Goal: Task Accomplishment & Management: Use online tool/utility

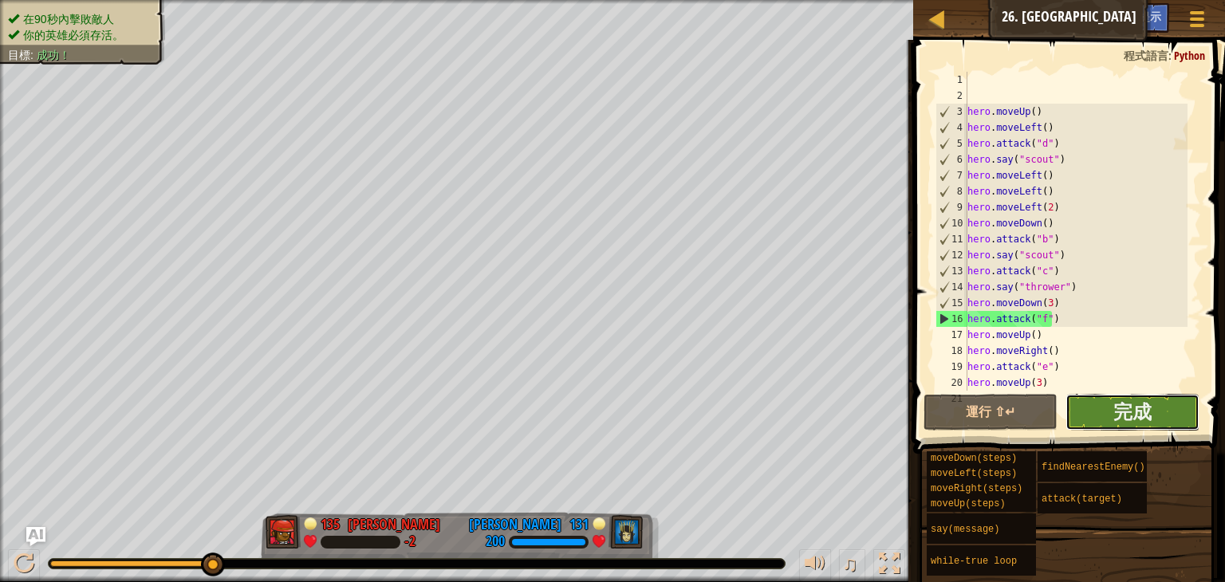
click at [1102, 401] on button "完成" at bounding box center [1133, 412] width 134 height 37
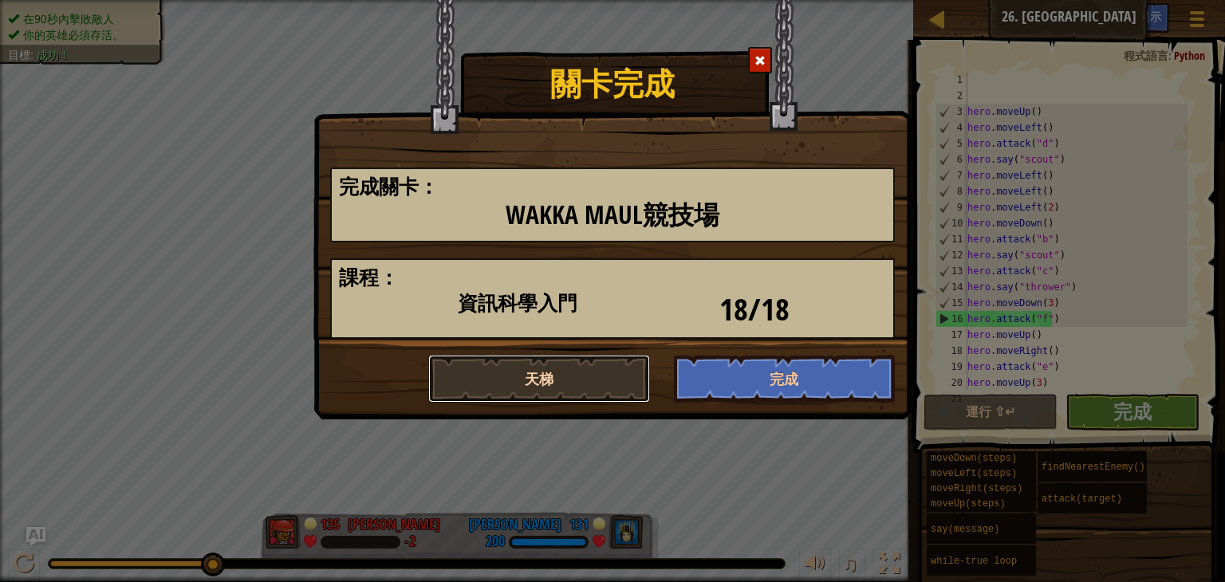
click at [518, 370] on button "天梯" at bounding box center [539, 379] width 222 height 48
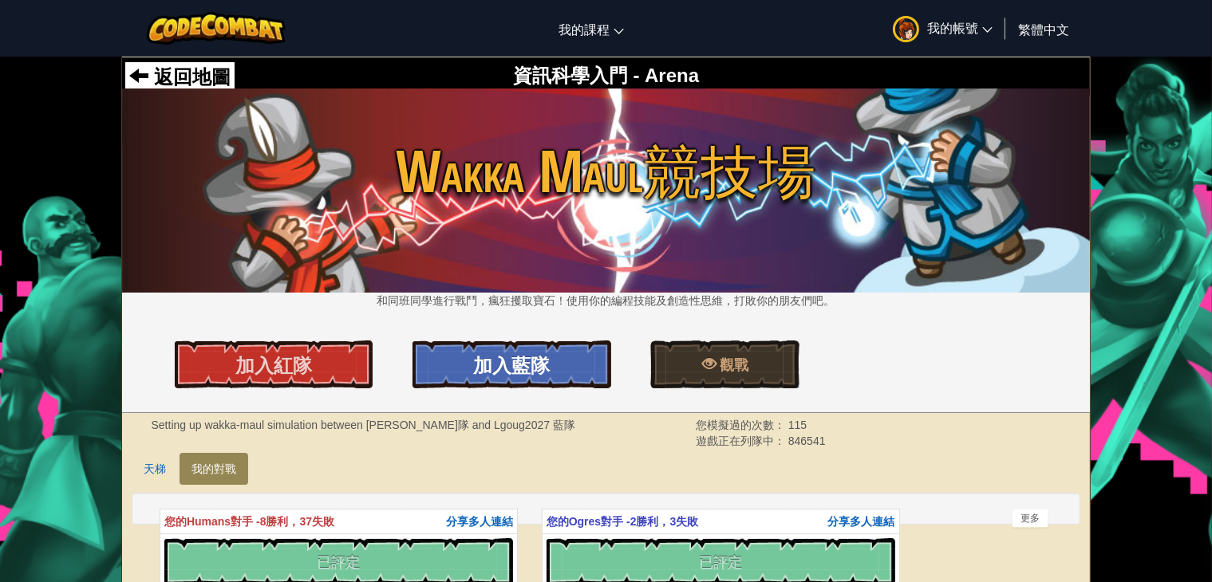
click at [498, 366] on span "加入藍隊" at bounding box center [511, 366] width 77 height 26
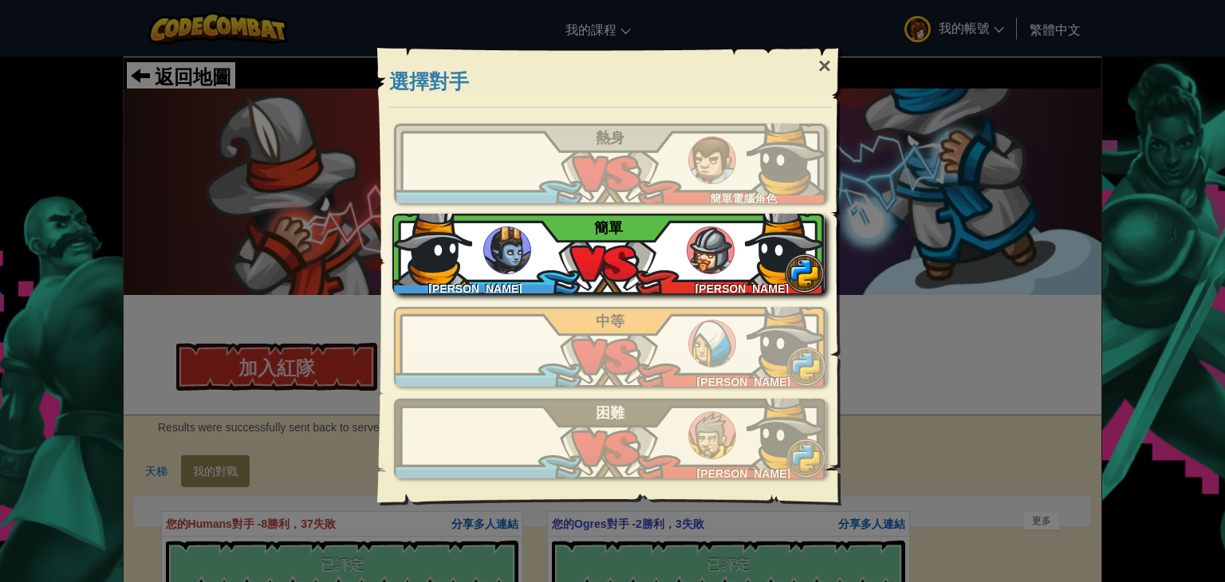
click at [549, 239] on div "蕭愷鴻 陳育 臣 簡單" at bounding box center [608, 254] width 432 height 80
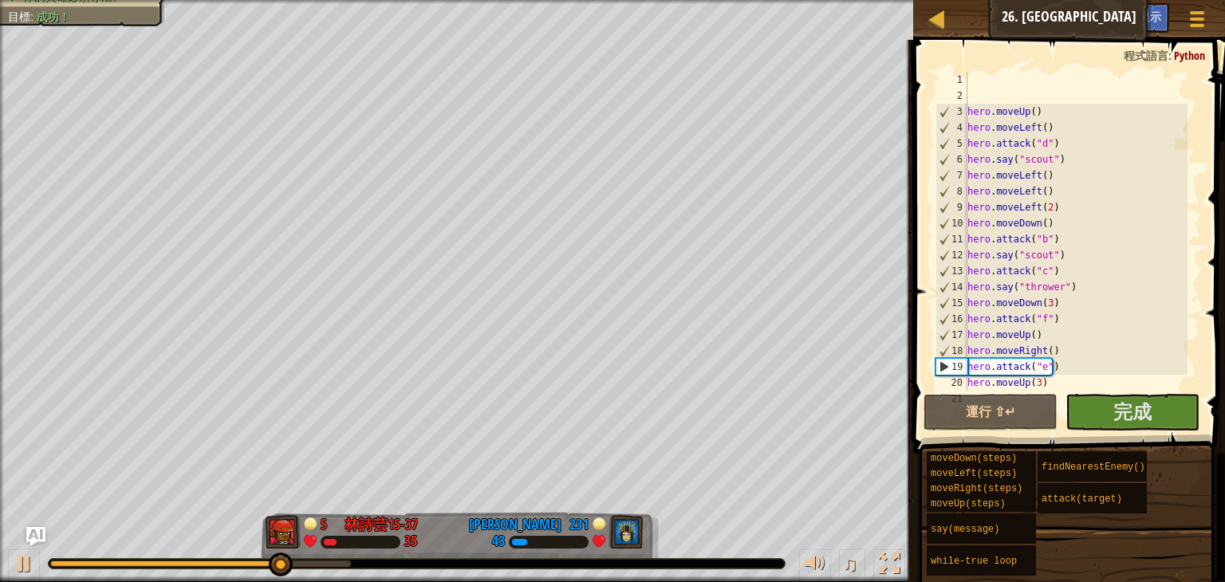
scroll to position [48, 0]
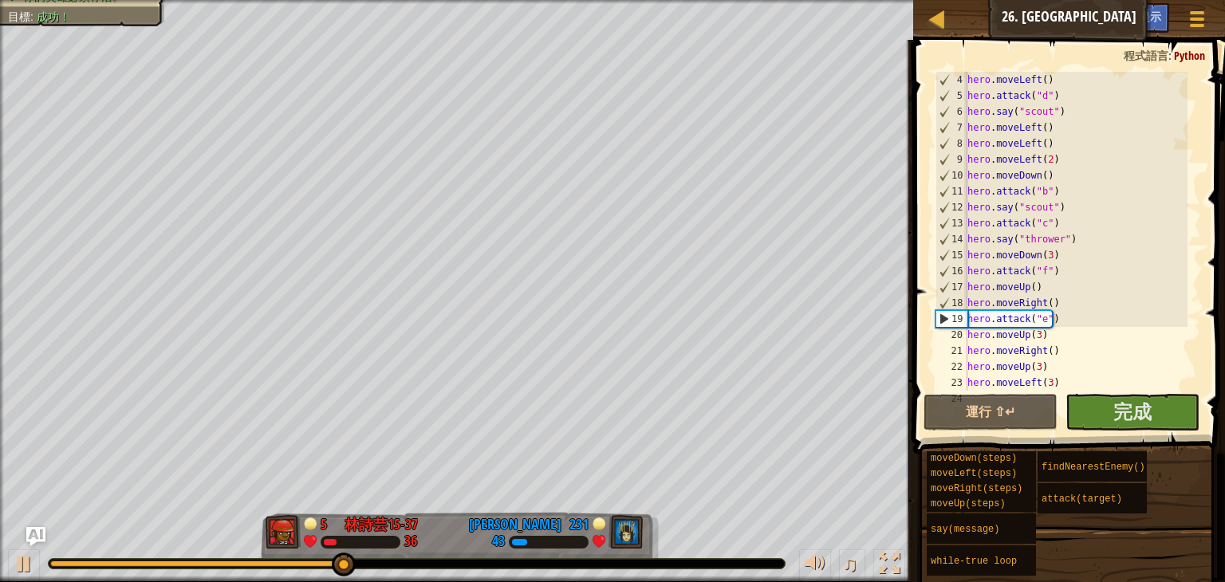
click at [1065, 254] on div "hero . moveLeft ( ) hero . attack ( "d" ) hero . say ( "scout" ) hero . moveLef…" at bounding box center [1075, 247] width 223 height 351
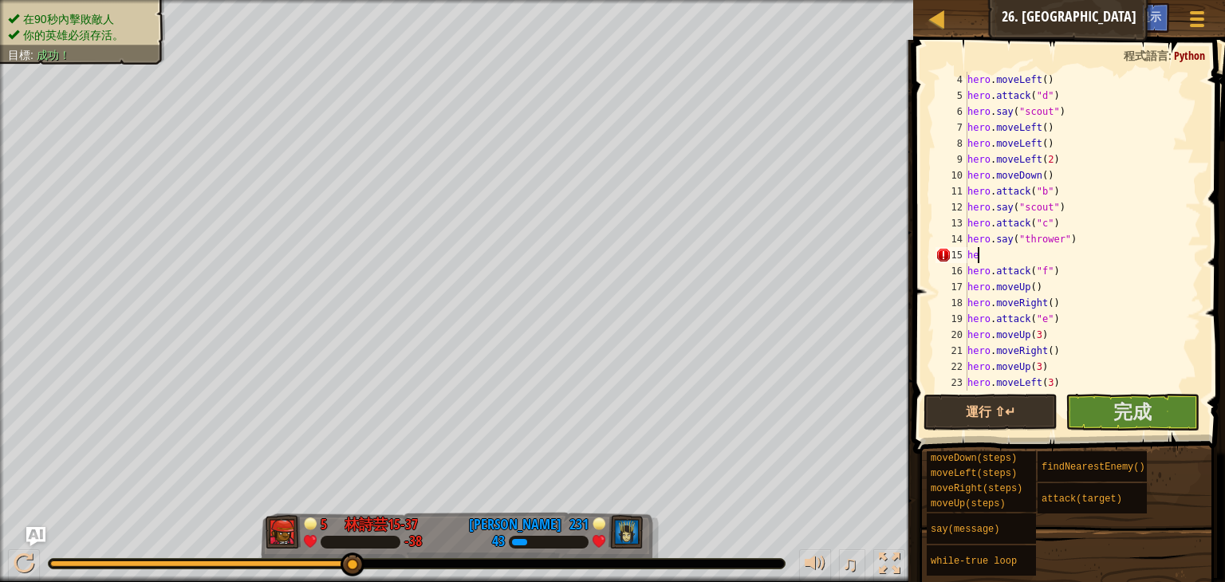
type textarea "h"
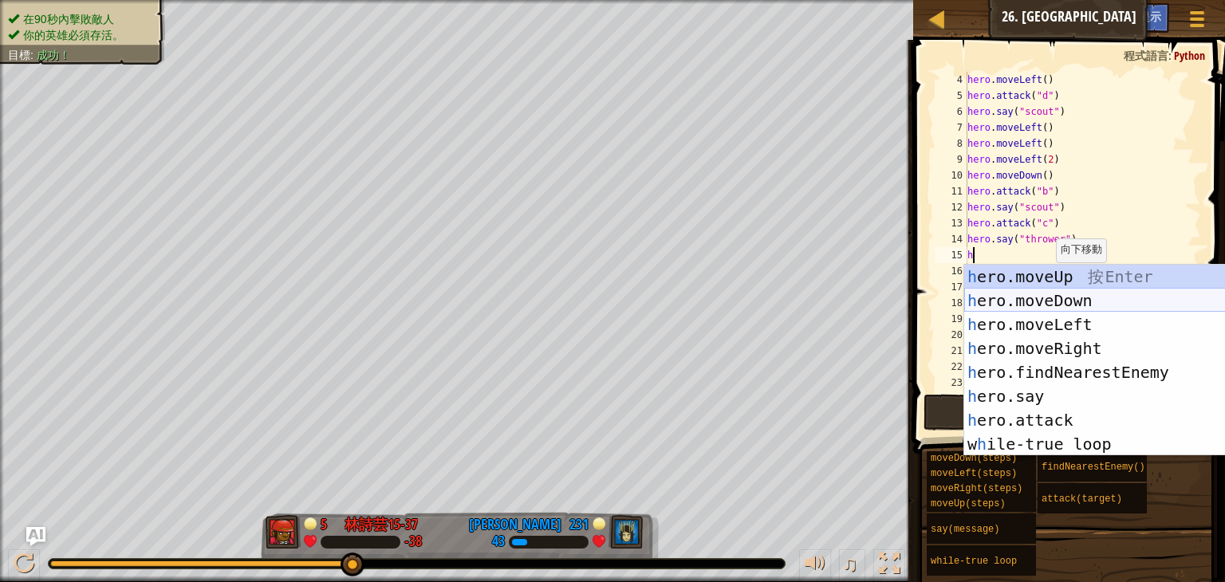
click at [1063, 301] on div "h ero.moveUp 按 Enter h ero.moveDown 按 Enter h ero.moveLeft 按 Enter h ero.moveRi…" at bounding box center [1115, 384] width 302 height 239
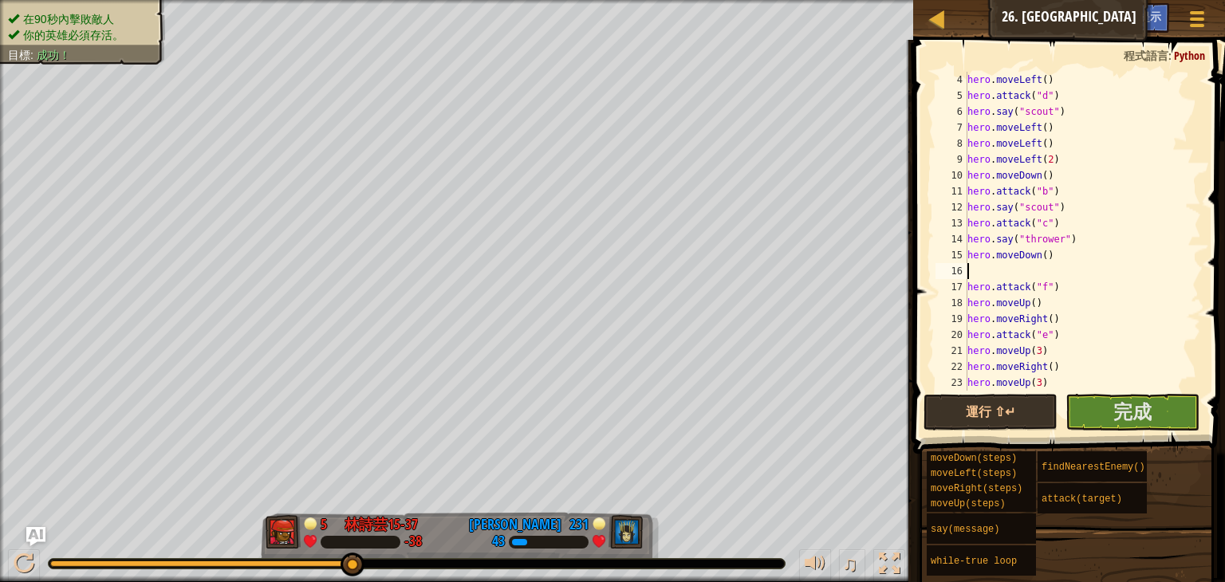
type textarea "h"
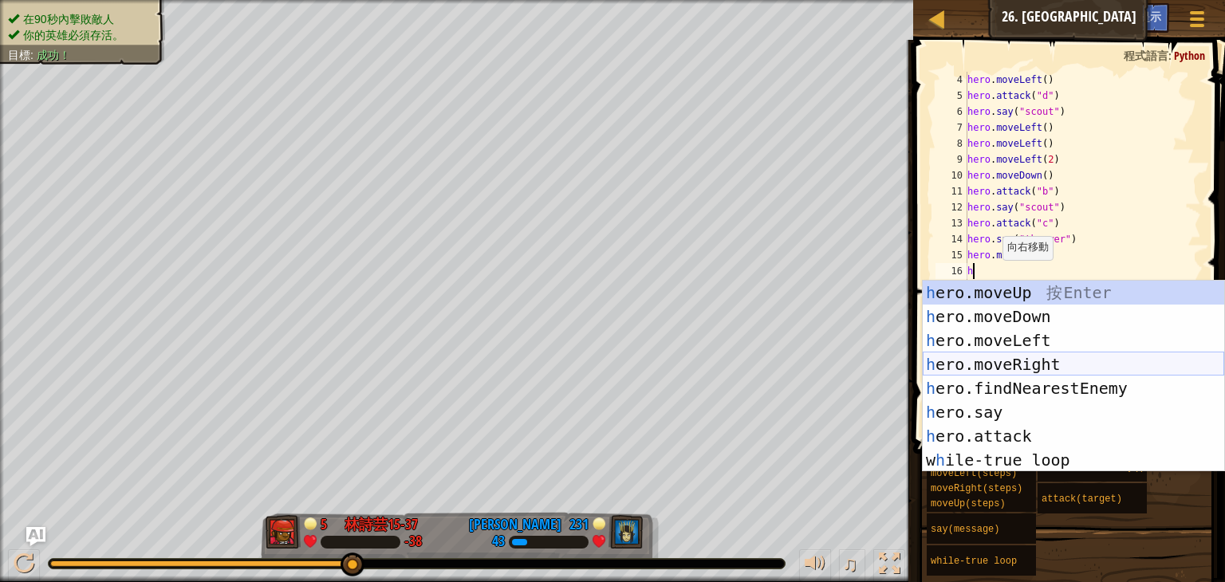
click at [1026, 358] on div "h ero.moveUp 按 Enter h ero.moveDown 按 Enter h ero.moveLeft 按 Enter h ero.moveRi…" at bounding box center [1074, 400] width 302 height 239
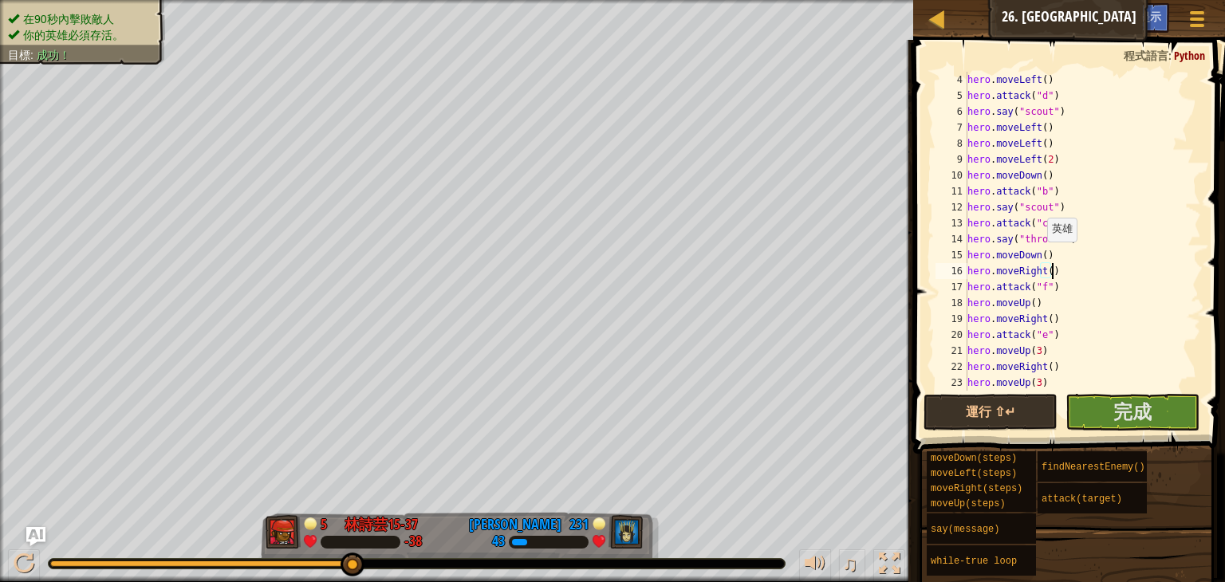
click at [1039, 258] on div "hero . moveLeft ( ) hero . attack ( "d" ) hero . say ( "scout" ) hero . moveLef…" at bounding box center [1075, 247] width 223 height 351
click at [987, 416] on button "運行 ⇧↵" at bounding box center [991, 412] width 134 height 37
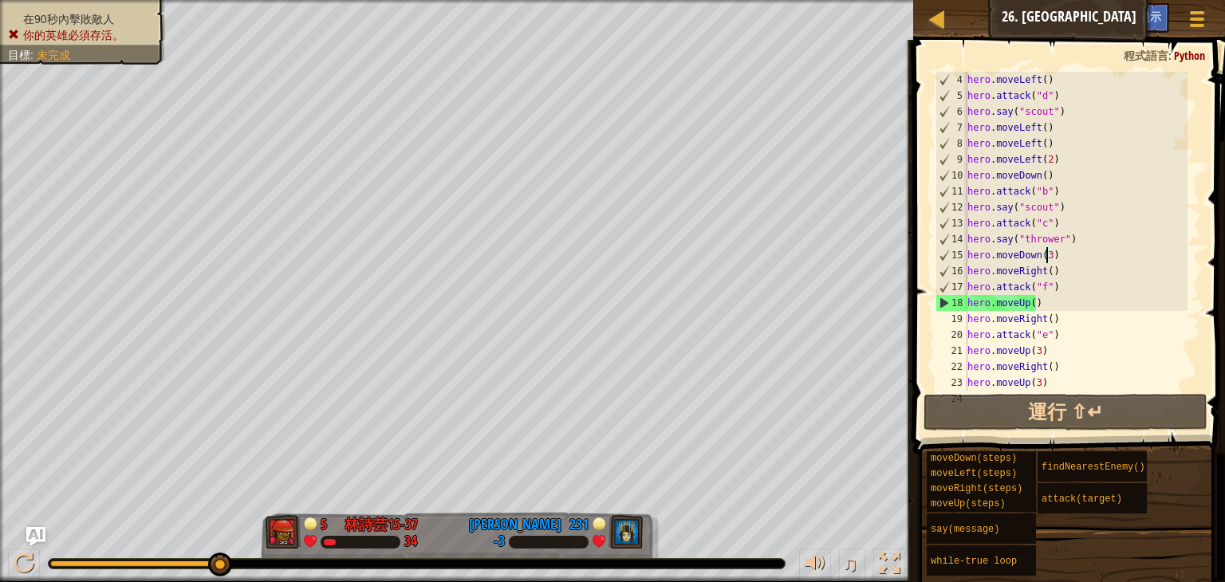
click at [1084, 259] on div "hero . moveLeft ( ) hero . attack ( "d" ) hero . say ( "scout" ) hero . moveLef…" at bounding box center [1075, 247] width 223 height 351
click at [1050, 274] on div "hero . moveLeft ( ) hero . attack ( "d" ) hero . say ( "scout" ) hero . moveLef…" at bounding box center [1075, 247] width 223 height 351
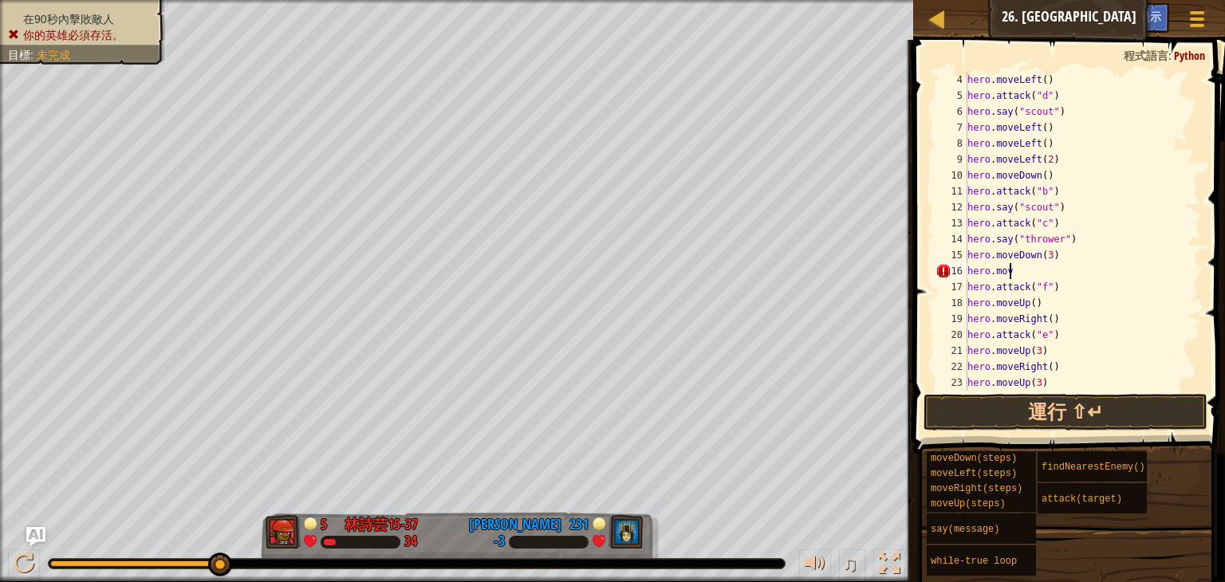
scroll to position [7, 0]
type textarea "h"
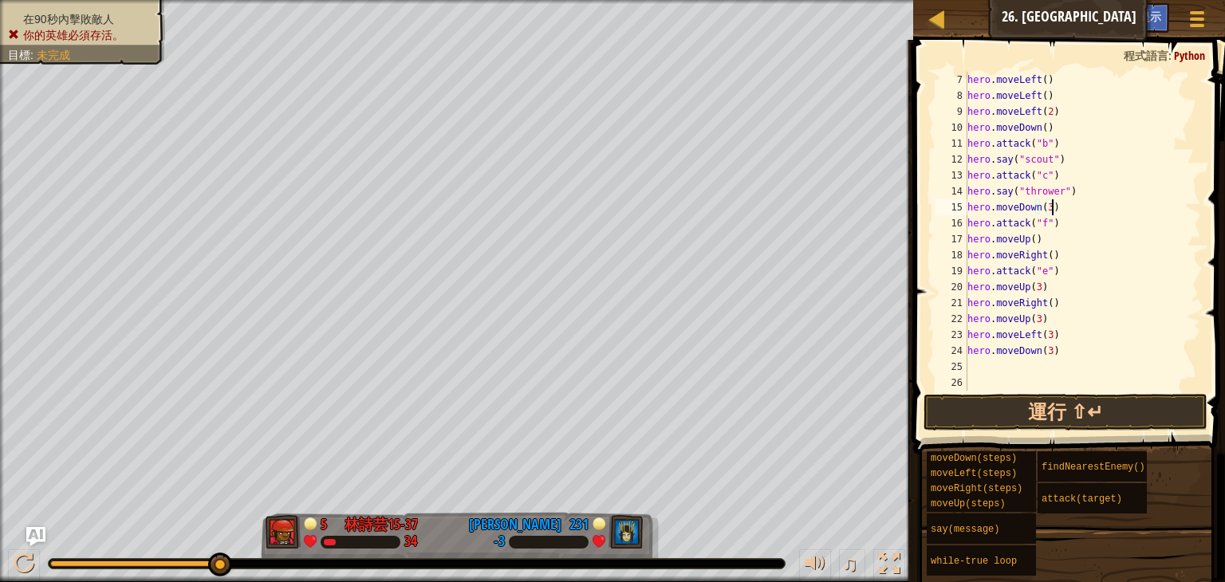
scroll to position [48, 0]
click at [1043, 261] on div "hero . moveLeft ( ) hero . attack ( "d" ) hero . say ( "scout" ) hero . moveLef…" at bounding box center [1075, 247] width 223 height 351
click at [1044, 260] on div "hero . moveLeft ( ) hero . attack ( "d" ) hero . say ( "scout" ) hero . moveLef…" at bounding box center [1075, 247] width 223 height 351
click at [1069, 283] on div "hero . moveLeft ( ) hero . attack ( "d" ) hero . say ( "scout" ) hero . moveLef…" at bounding box center [1075, 247] width 223 height 351
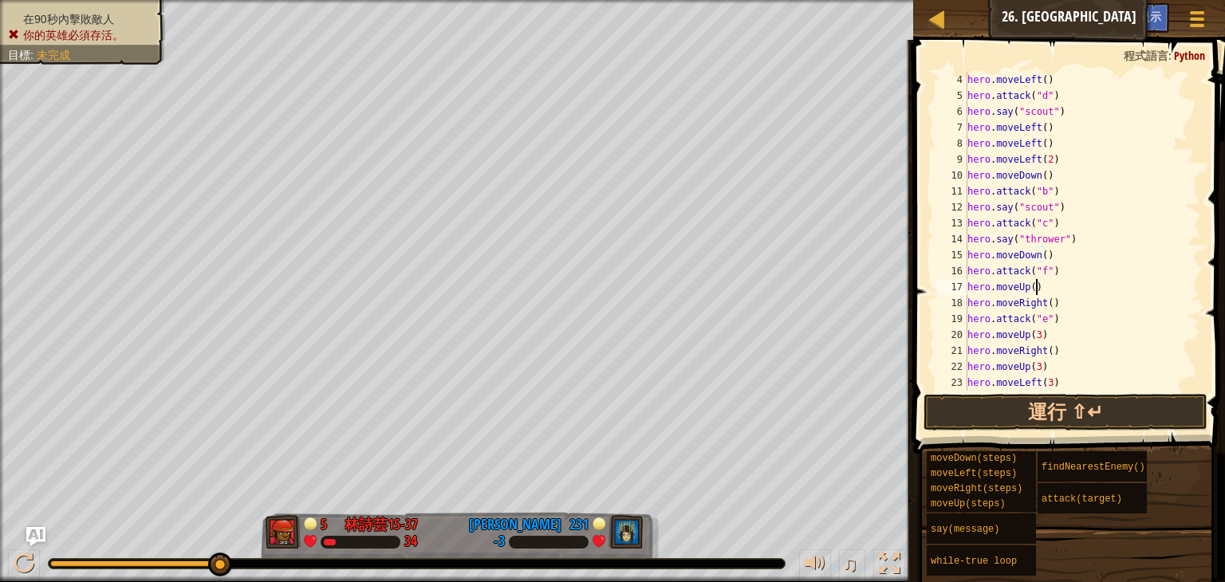
scroll to position [7, 4]
click at [1072, 281] on div "hero . moveLeft ( ) hero . attack ( "d" ) hero . say ( "scout" ) hero . moveLef…" at bounding box center [1075, 247] width 223 height 351
click at [1073, 269] on div "hero . moveLeft ( ) hero . attack ( "d" ) hero . say ( "scout" ) hero . moveLef…" at bounding box center [1075, 247] width 223 height 351
type textarea "h"
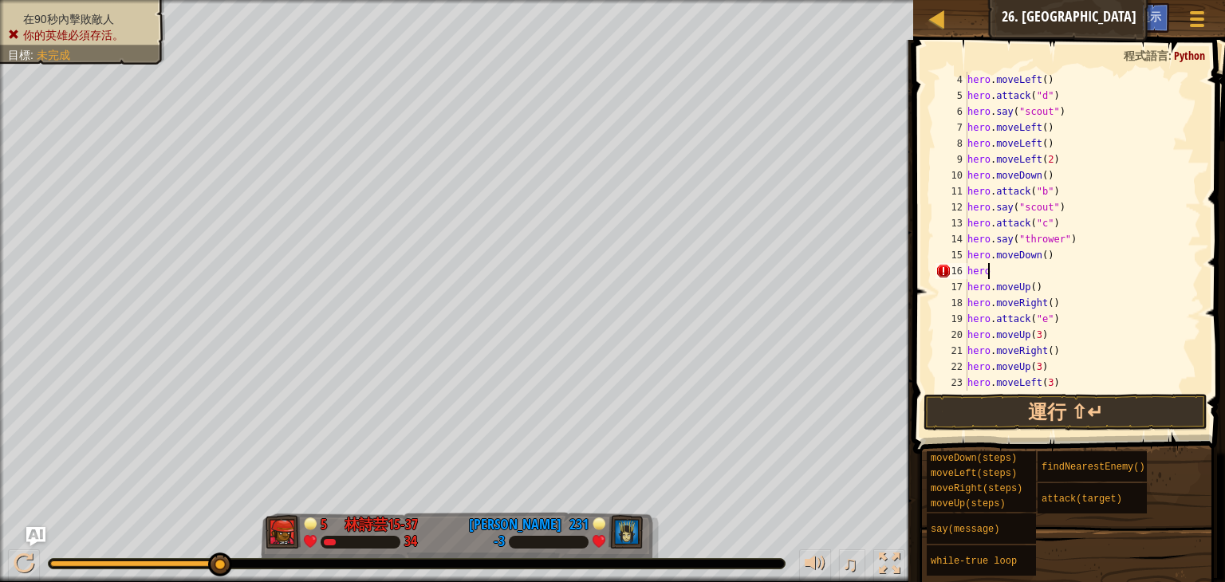
scroll to position [7, 0]
click at [1070, 271] on div "hero . moveLeft ( ) hero . attack ( "d" ) hero . say ( "scout" ) hero . moveLef…" at bounding box center [1075, 247] width 223 height 351
type textarea "h"
click at [1052, 266] on div "hero . moveLeft ( ) hero . attack ( "d" ) hero . say ( "scout" ) hero . moveLef…" at bounding box center [1075, 247] width 223 height 351
click at [1045, 274] on div "hero . moveLeft ( ) hero . attack ( "d" ) hero . say ( "scout" ) hero . moveLef…" at bounding box center [1075, 247] width 223 height 351
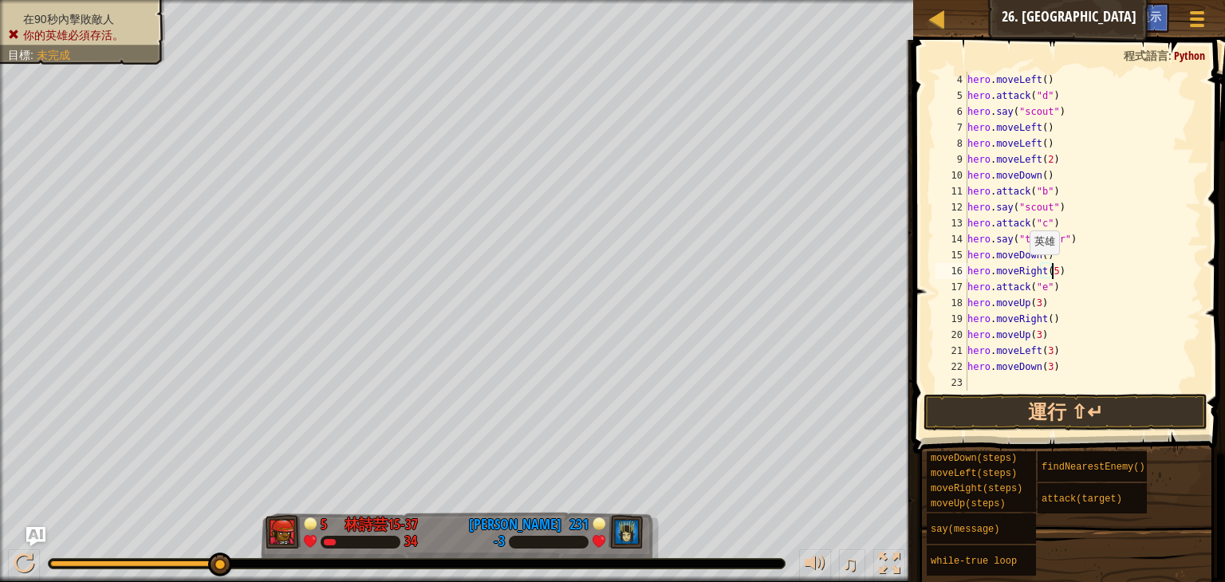
scroll to position [7, 6]
click at [1069, 290] on div "hero . moveLeft ( ) hero . attack ( "d" ) hero . say ( "scout" ) hero . moveLef…" at bounding box center [1075, 247] width 223 height 351
type textarea "h"
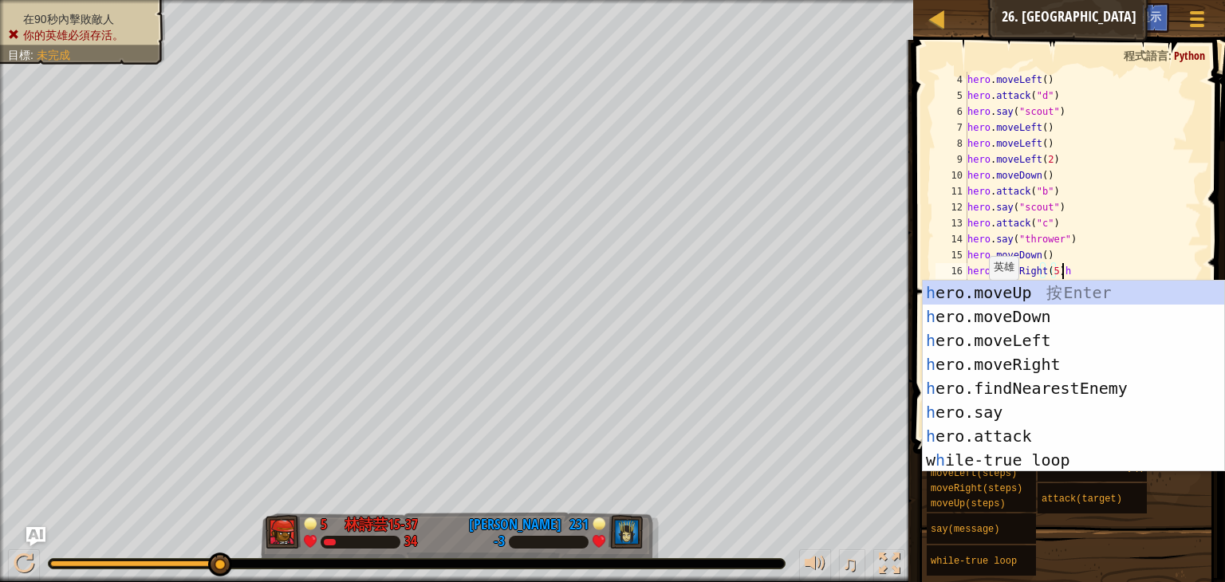
scroll to position [7, 6]
click at [972, 314] on div "h ero.moveUp 按 Enter h ero.moveDown 按 Enter h ero.moveLeft 按 Enter h ero.moveRi…" at bounding box center [1074, 400] width 302 height 239
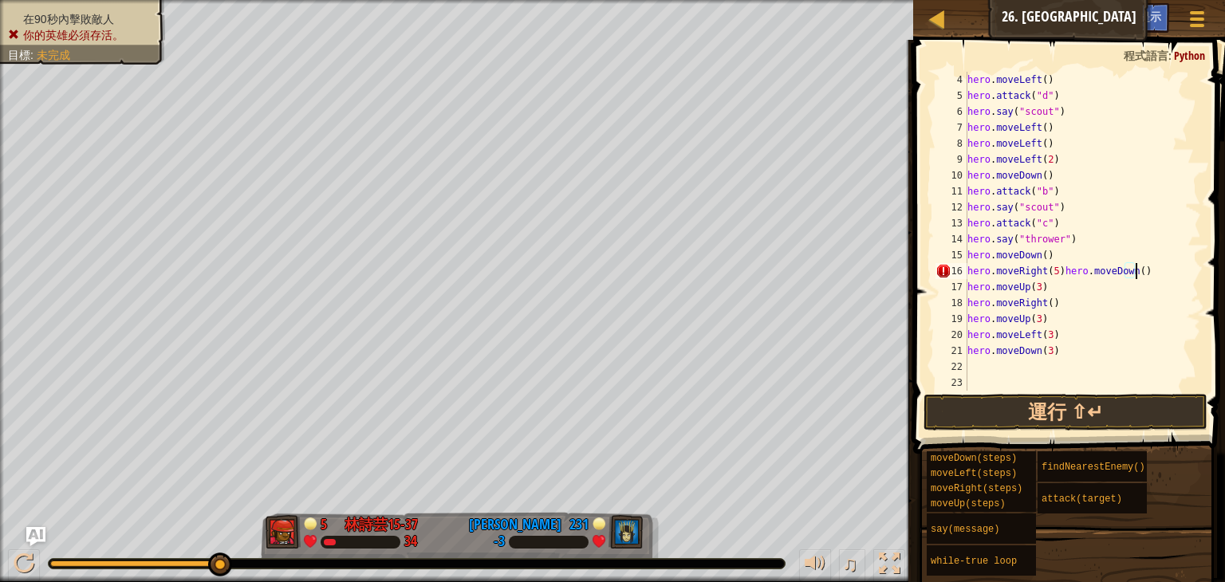
click at [1150, 272] on div "hero . moveLeft ( ) hero . attack ( "d" ) hero . say ( "scout" ) hero . moveLef…" at bounding box center [1075, 247] width 223 height 351
type textarea "hero."
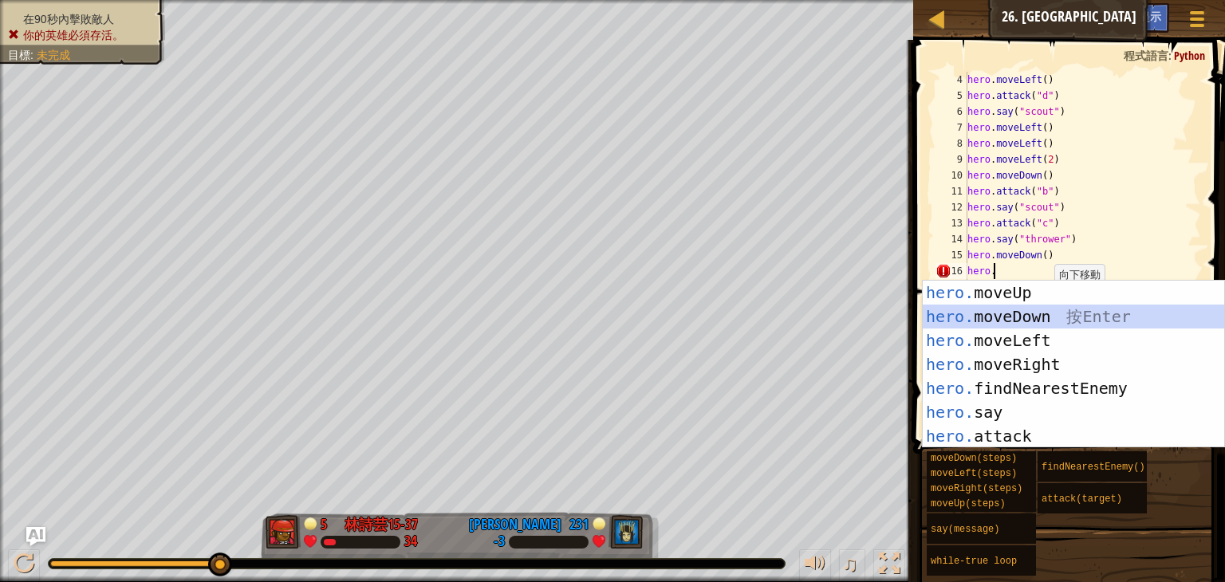
click at [1018, 320] on div "hero. moveUp 按 Enter hero. moveDown 按 Enter hero. moveLeft 按 Enter hero. moveRi…" at bounding box center [1074, 388] width 302 height 215
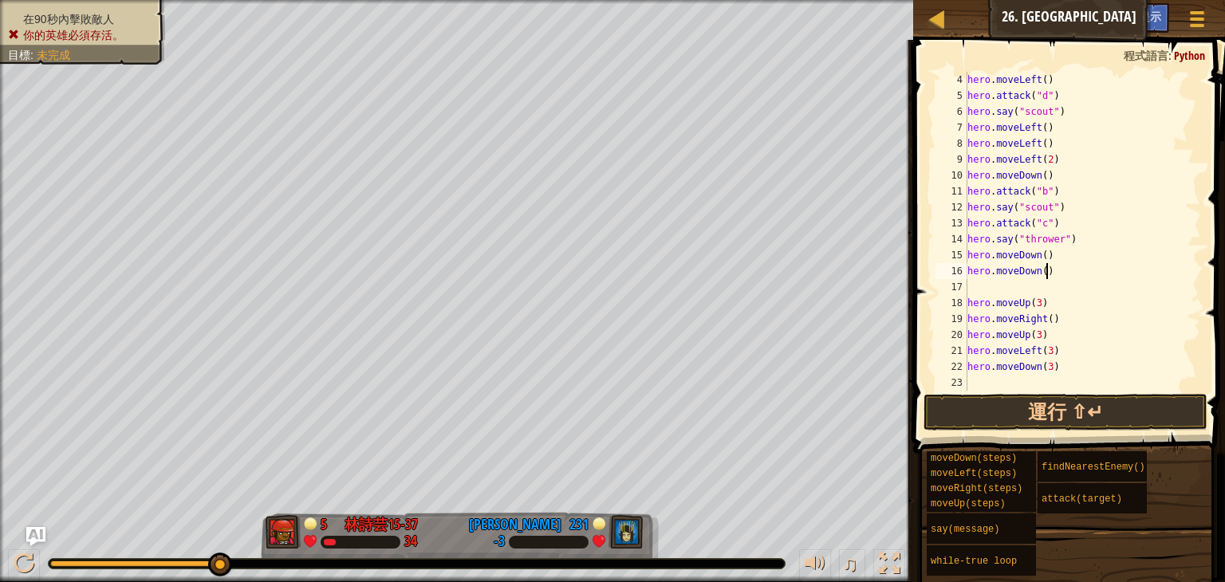
click at [1049, 270] on div "hero . moveLeft ( ) hero . attack ( "d" ) hero . say ( "scout" ) hero . moveLef…" at bounding box center [1075, 247] width 223 height 351
type textarea "h"
click at [1042, 253] on div "hero . moveLeft ( ) hero . attack ( "d" ) hero . say ( "scout" ) hero . moveLef…" at bounding box center [1075, 247] width 223 height 351
type textarea "hero.moveDown()"
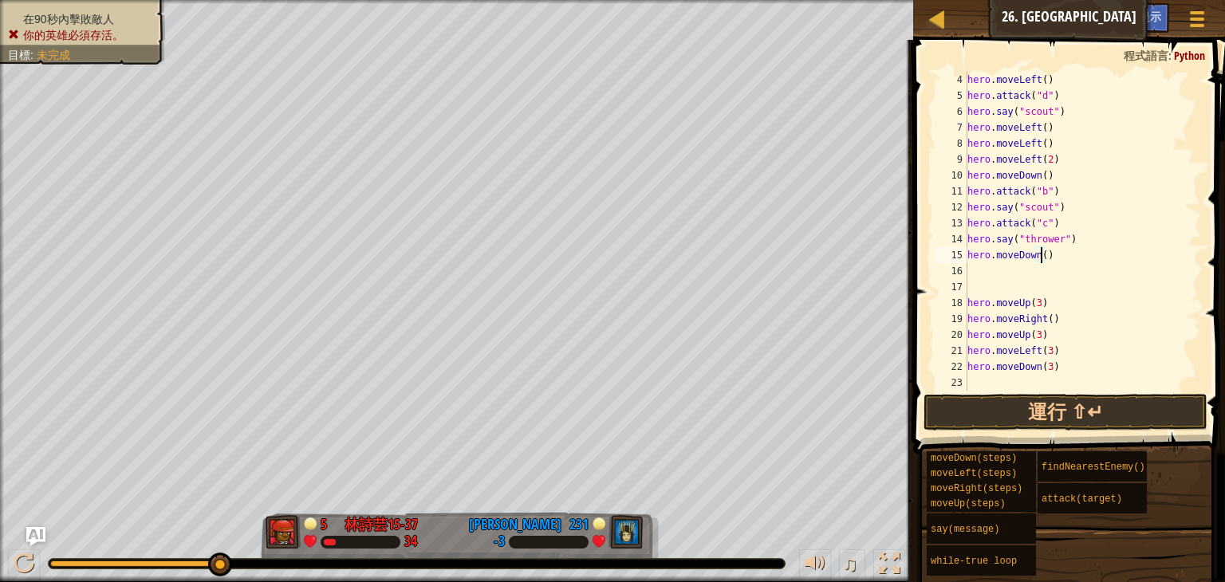
click at [1028, 269] on div "hero . moveLeft ( ) hero . attack ( "d" ) hero . say ( "scout" ) hero . moveLef…" at bounding box center [1075, 247] width 223 height 351
type textarea "h"
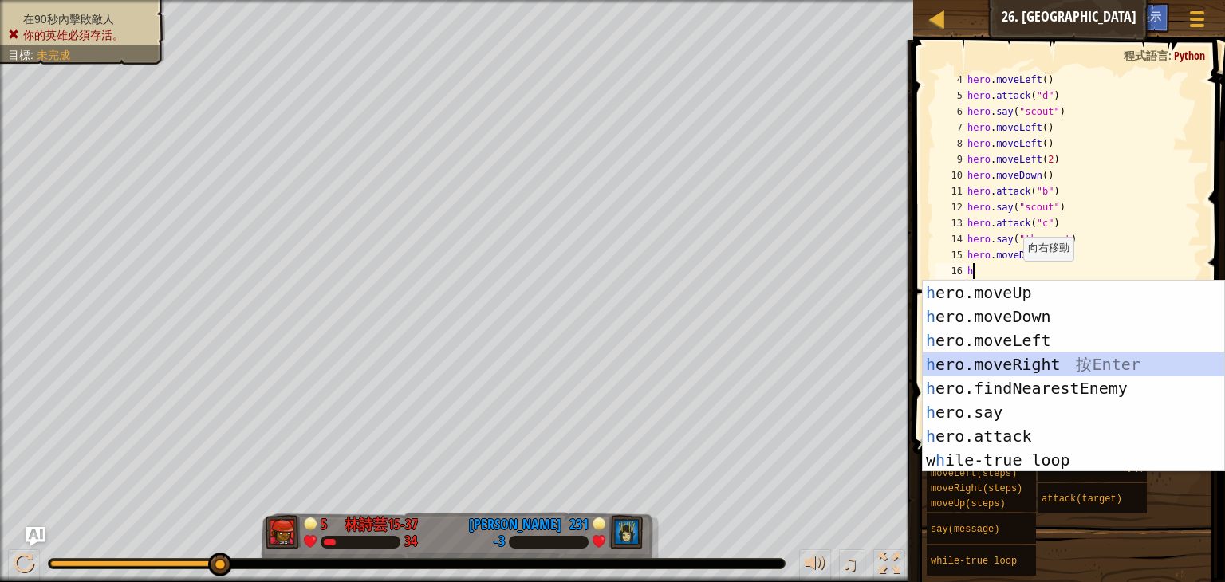
click at [995, 365] on div "h ero.moveUp 按 Enter h ero.moveDown 按 Enter h ero.moveLeft 按 Enter h ero.moveRi…" at bounding box center [1074, 400] width 302 height 239
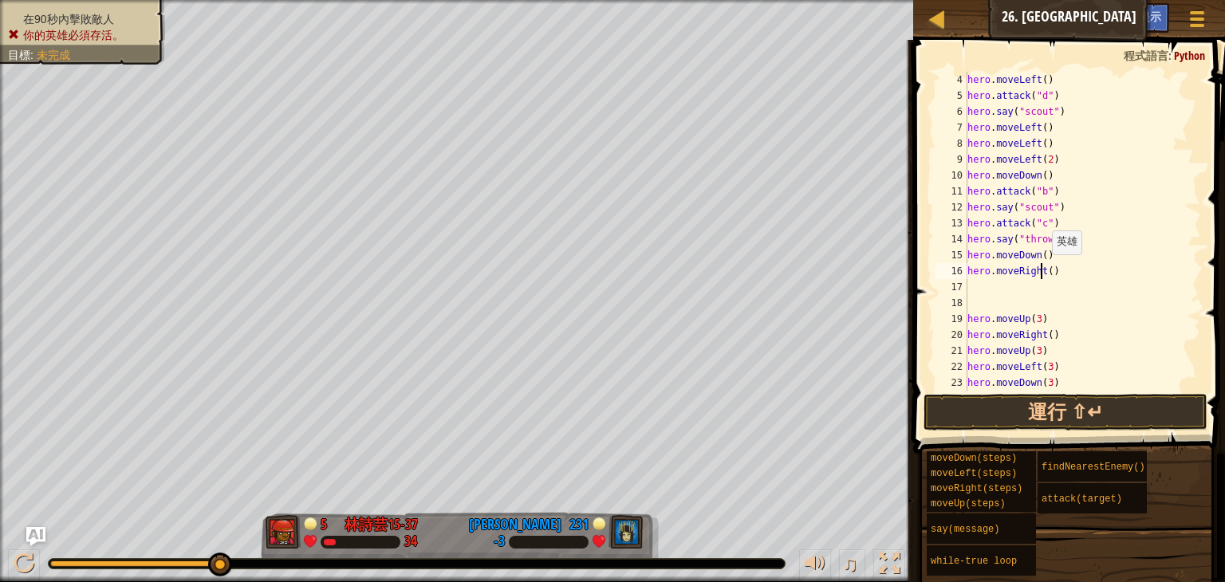
click at [1043, 270] on div "hero . moveLeft ( ) hero . attack ( "d" ) hero . say ( "scout" ) hero . moveLef…" at bounding box center [1075, 247] width 223 height 351
click at [1050, 270] on div "hero . moveLeft ( ) hero . attack ( "d" ) hero . say ( "scout" ) hero . moveLef…" at bounding box center [1075, 247] width 223 height 351
click at [1050, 269] on div "hero . moveLeft ( ) hero . attack ( "d" ) hero . say ( "scout" ) hero . moveLef…" at bounding box center [1075, 247] width 223 height 351
click at [1047, 271] on div "hero . moveLeft ( ) hero . attack ( "d" ) hero . say ( "scout" ) hero . moveLef…" at bounding box center [1075, 231] width 223 height 319
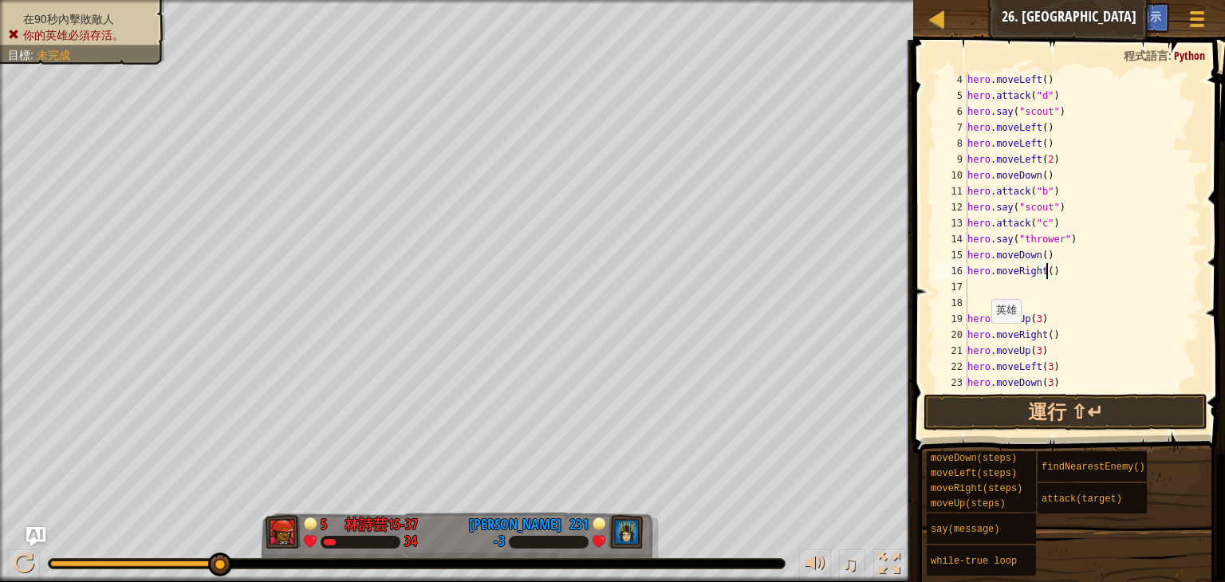
type textarea "hero.moveRight(5)"
click at [1021, 284] on div "hero . moveLeft ( ) hero . attack ( "d" ) hero . say ( "scout" ) hero . moveLef…" at bounding box center [1075, 247] width 223 height 351
type textarea "h"
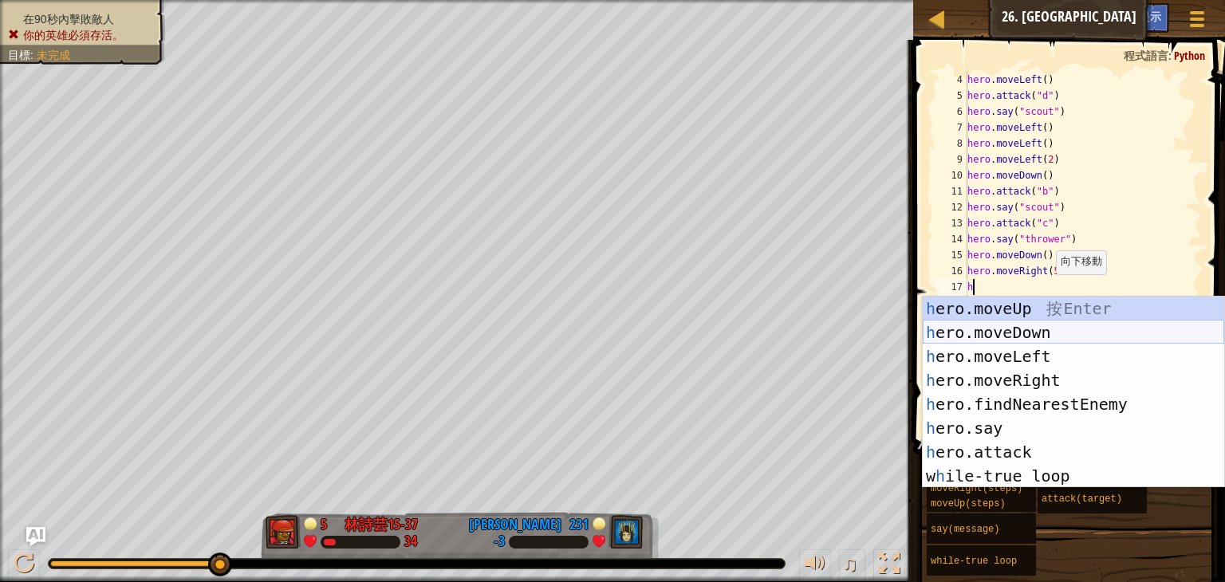
click at [1028, 334] on div "h ero.moveUp 按 Enter h ero.moveDown 按 Enter h ero.moveLeft 按 Enter h ero.moveRi…" at bounding box center [1074, 416] width 302 height 239
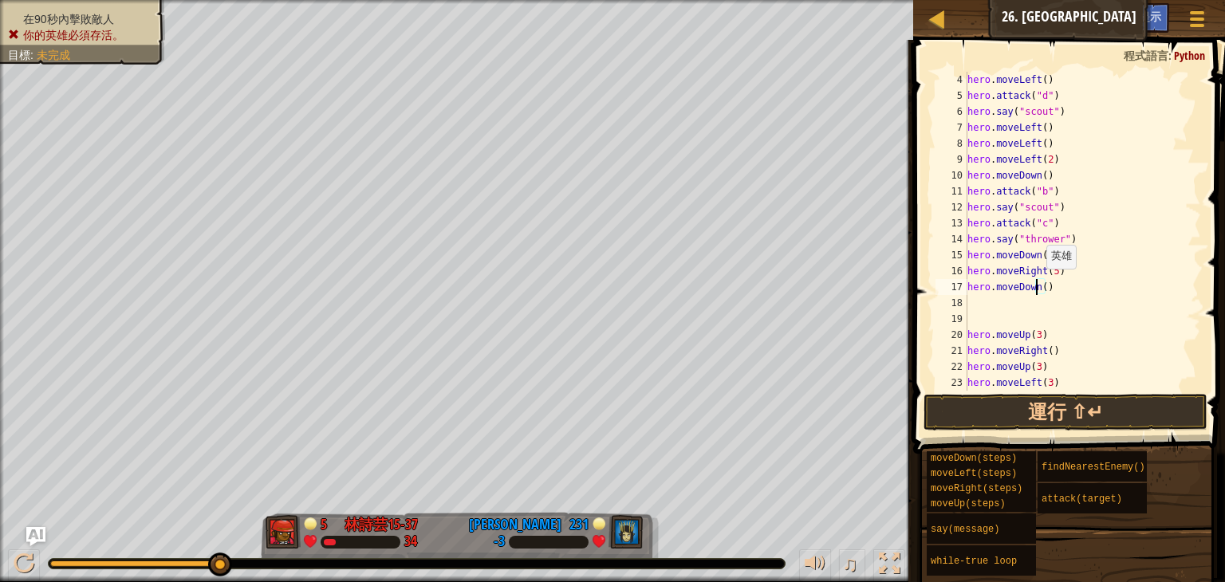
click at [1039, 285] on div "hero . moveLeft ( ) hero . attack ( "d" ) hero . say ( "scout" ) hero . moveLef…" at bounding box center [1075, 247] width 223 height 351
click at [1043, 287] on div "hero . moveLeft ( ) hero . attack ( "d" ) hero . say ( "scout" ) hero . moveLef…" at bounding box center [1075, 247] width 223 height 351
type textarea "hero.moveDown(3)"
click at [992, 294] on div "hero . moveLeft ( ) hero . attack ( "d" ) hero . say ( "scout" ) hero . moveLef…" at bounding box center [1075, 247] width 223 height 351
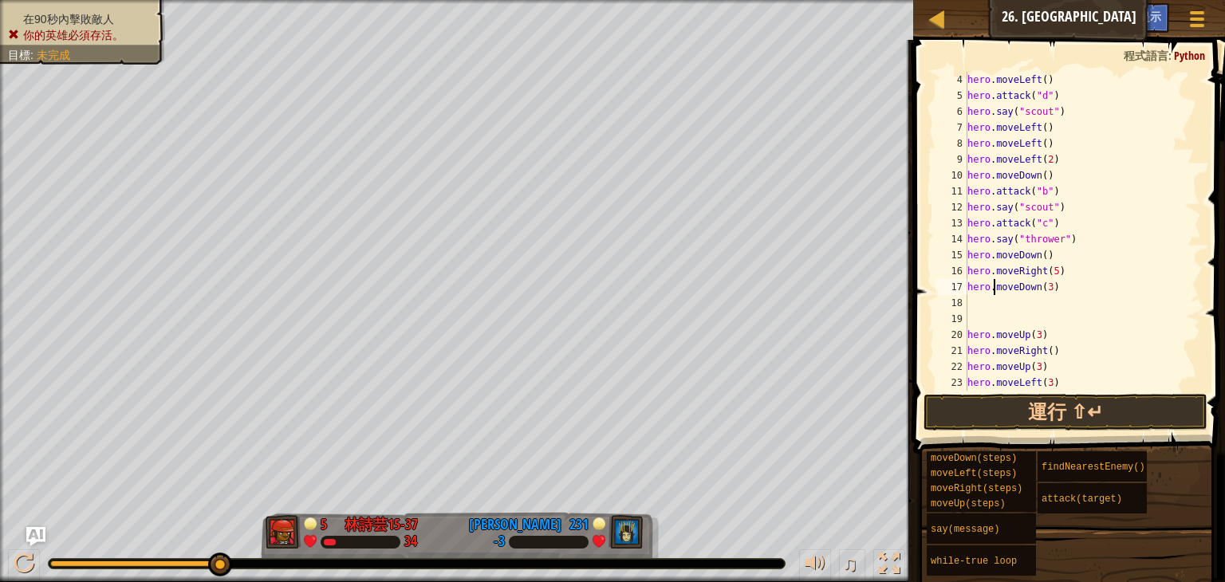
click at [987, 306] on div "hero . moveLeft ( ) hero . attack ( "d" ) hero . say ( "scout" ) hero . moveLef…" at bounding box center [1075, 247] width 223 height 351
click at [1043, 291] on div "hero . moveLeft ( ) hero . attack ( "d" ) hero . say ( "scout" ) hero . moveLef…" at bounding box center [1075, 247] width 223 height 351
click at [1049, 290] on div "hero . moveLeft ( ) hero . attack ( "d" ) hero . say ( "scout" ) hero . moveLef…" at bounding box center [1075, 247] width 223 height 351
type textarea "hero.moveDown(2)"
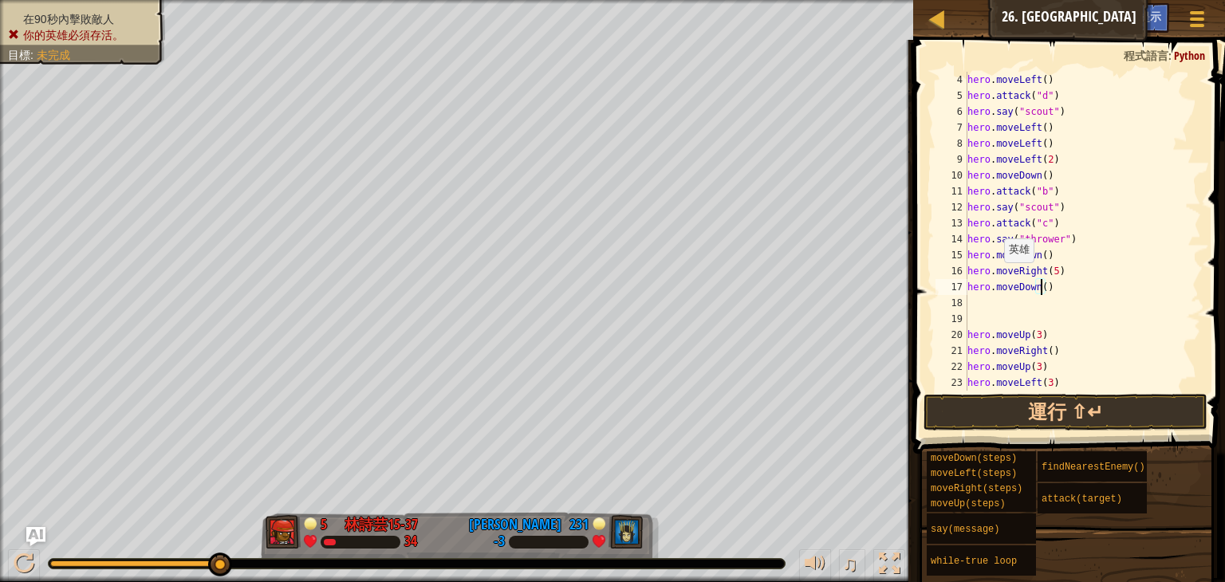
scroll to position [7, 6]
click at [976, 293] on div "hero . moveLeft ( ) hero . attack ( "d" ) hero . say ( "scout" ) hero . moveLef…" at bounding box center [1075, 247] width 223 height 351
click at [973, 304] on div "hero . moveLeft ( ) hero . attack ( "d" ) hero . say ( "scout" ) hero . moveLef…" at bounding box center [1075, 247] width 223 height 351
type textarea "h"
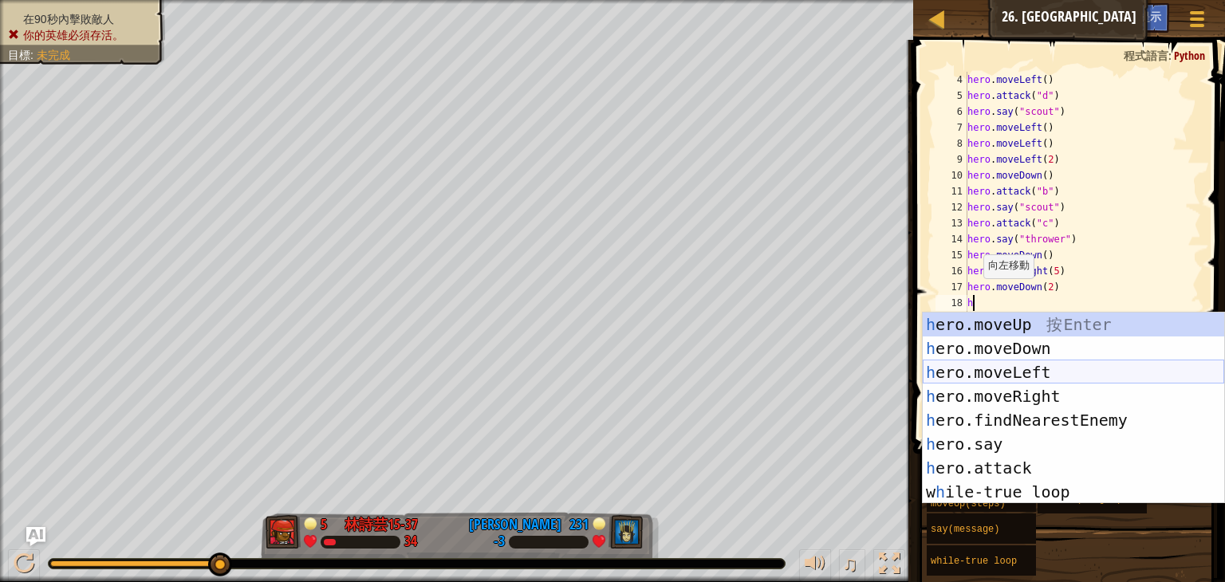
click at [1011, 371] on div "h ero.moveUp 按 Enter h ero.moveDown 按 Enter h ero.moveLeft 按 Enter h ero.moveRi…" at bounding box center [1074, 432] width 302 height 239
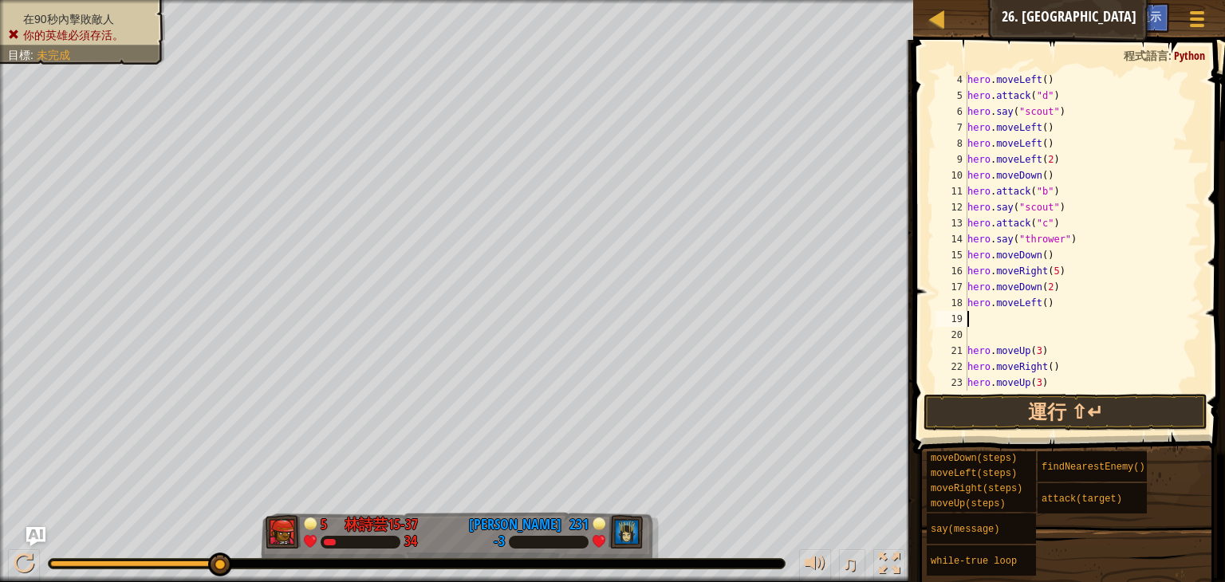
type textarea "h"
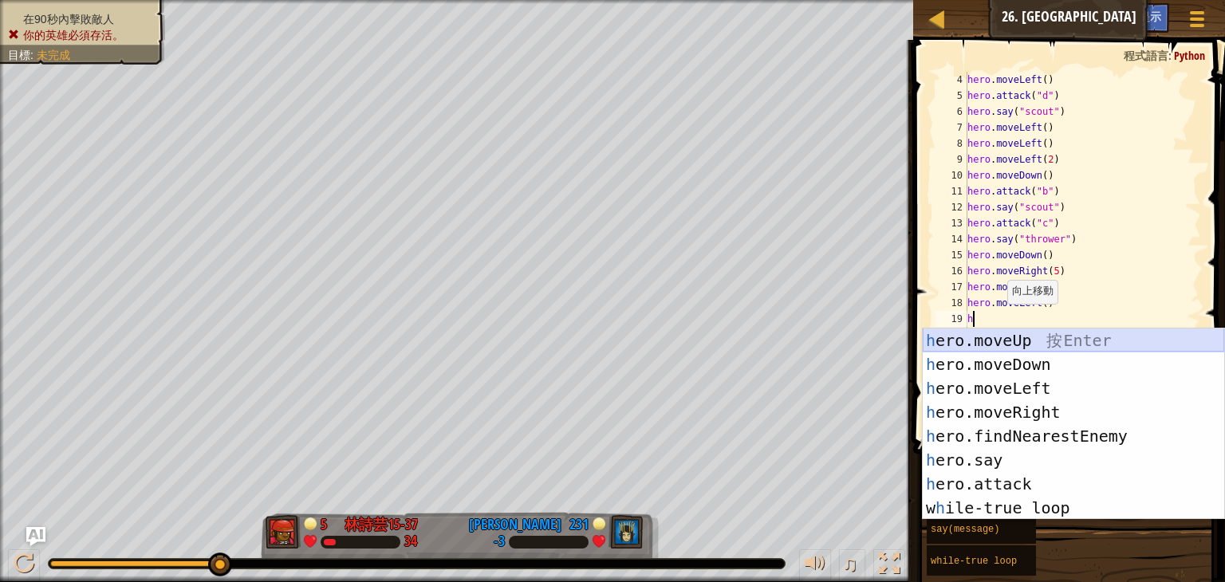
click at [1020, 337] on div "h ero.moveUp 按 Enter h ero.moveDown 按 Enter h ero.moveLeft 按 Enter h ero.moveRi…" at bounding box center [1074, 448] width 302 height 239
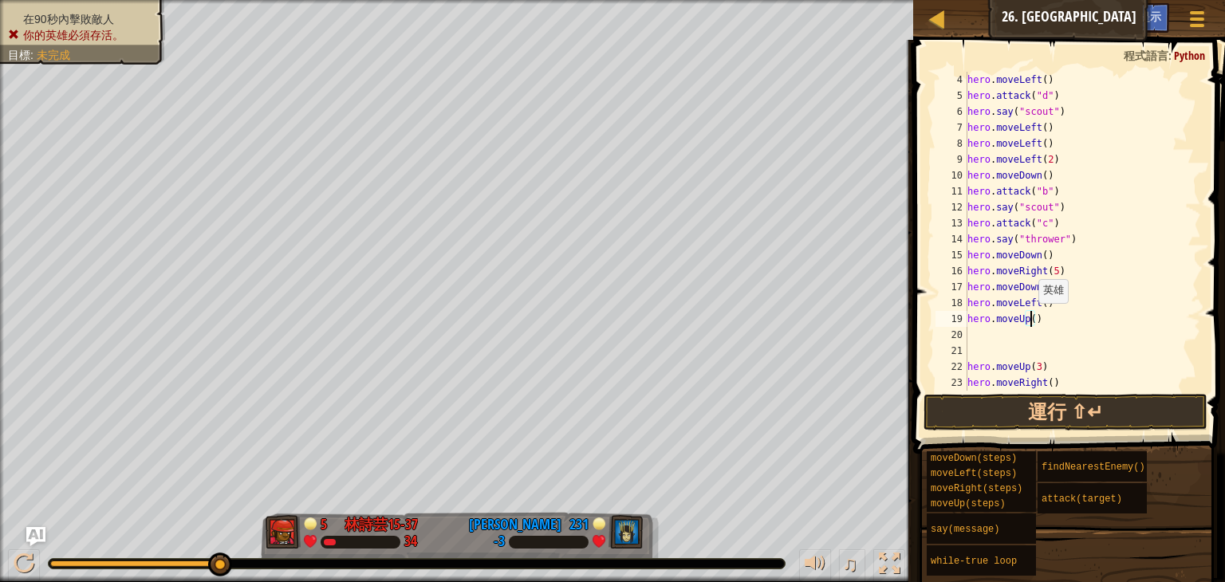
click at [1031, 319] on div "hero . moveLeft ( ) hero . attack ( "d" ) hero . say ( "scout" ) hero . moveLef…" at bounding box center [1075, 247] width 223 height 351
type textarea "hero.moveUp(2)"
click at [997, 335] on div "hero . moveLeft ( ) hero . attack ( "d" ) hero . say ( "scout" ) hero . moveLef…" at bounding box center [1075, 247] width 223 height 351
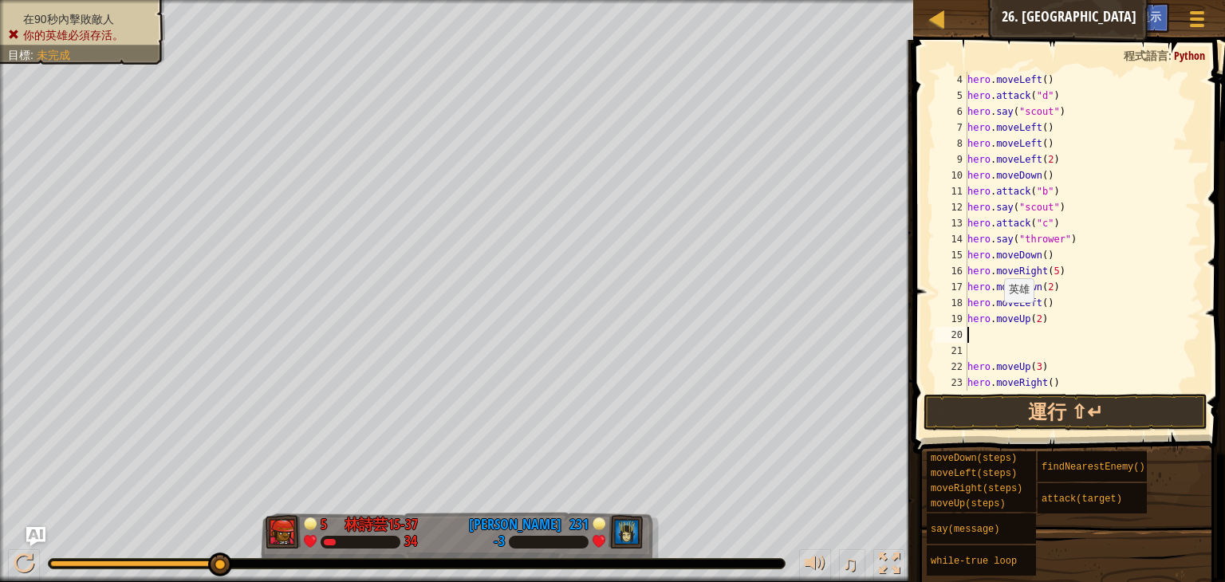
type textarea "h"
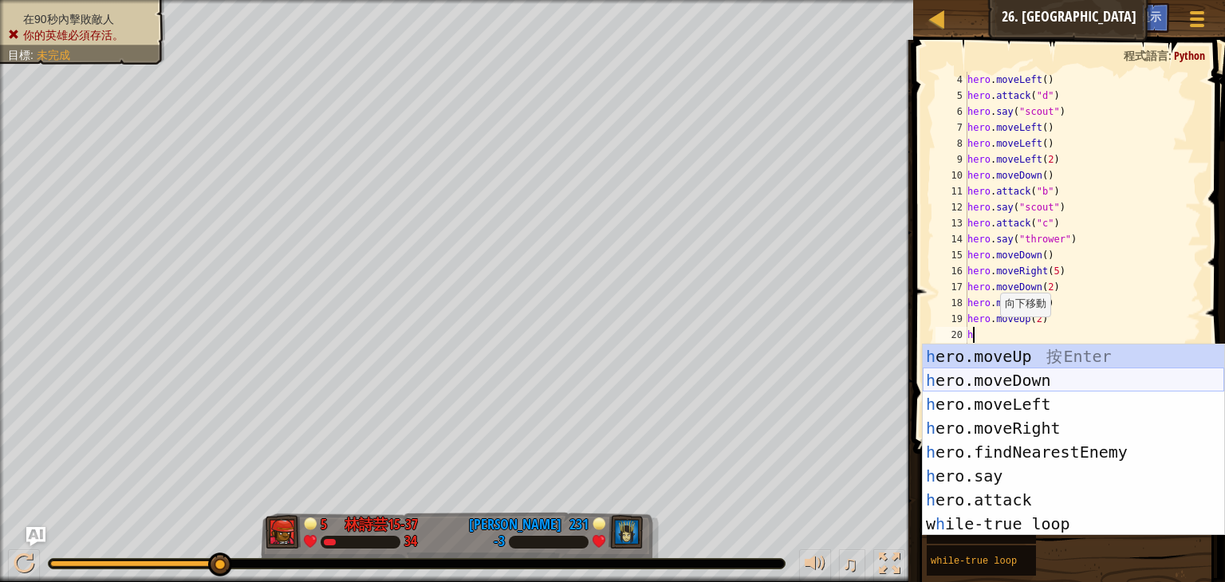
click at [1026, 384] on div "h ero.moveUp 按 Enter h ero.moveDown 按 Enter h ero.moveLeft 按 Enter h ero.moveRi…" at bounding box center [1074, 464] width 302 height 239
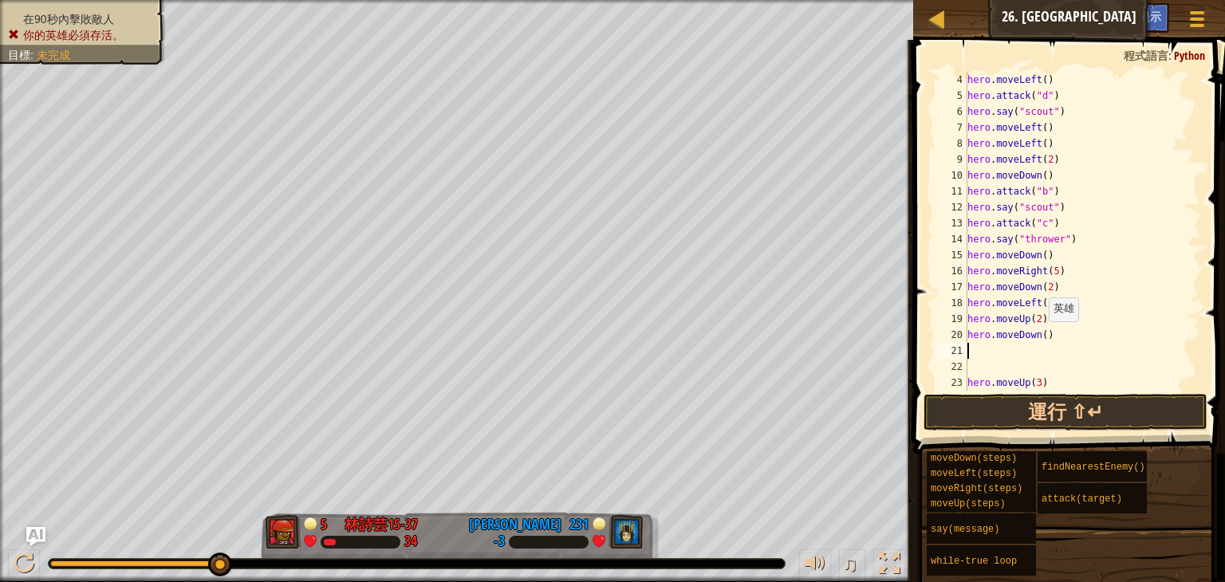
click at [1040, 337] on div "hero . moveLeft ( ) hero . attack ( "d" ) hero . say ( "scout" ) hero . moveLef…" at bounding box center [1075, 247] width 223 height 351
click at [1058, 337] on div "hero . moveLeft ( ) hero . attack ( "d" ) hero . say ( "scout" ) hero . moveLef…" at bounding box center [1075, 247] width 223 height 351
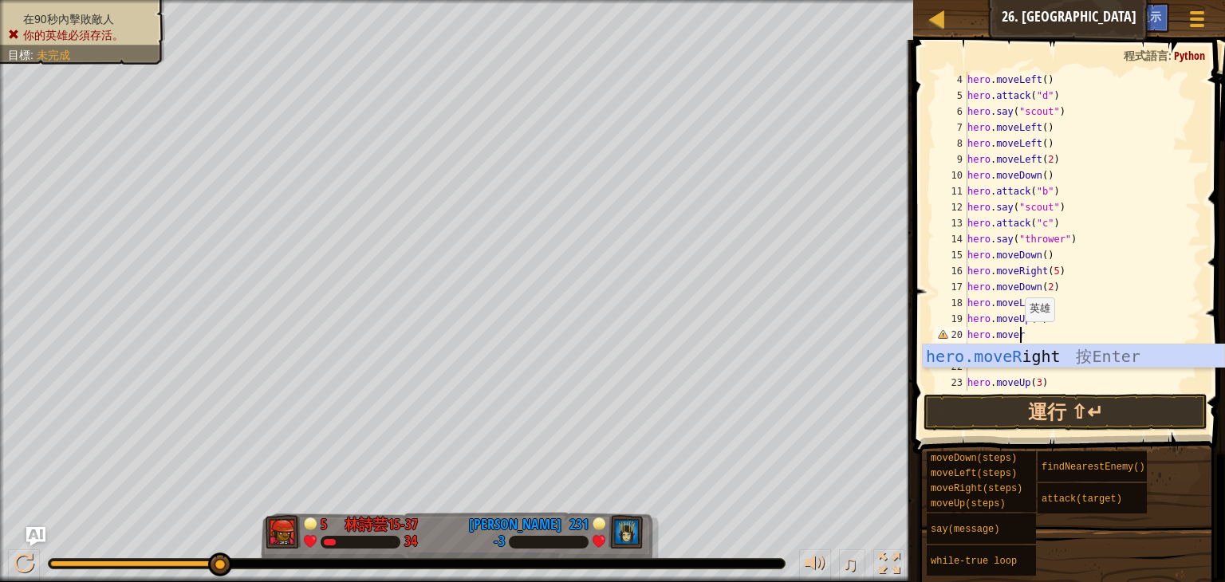
type textarea "hero.mover"
click at [1017, 358] on div "hero.moveR ight 按 Enter" at bounding box center [1074, 381] width 302 height 72
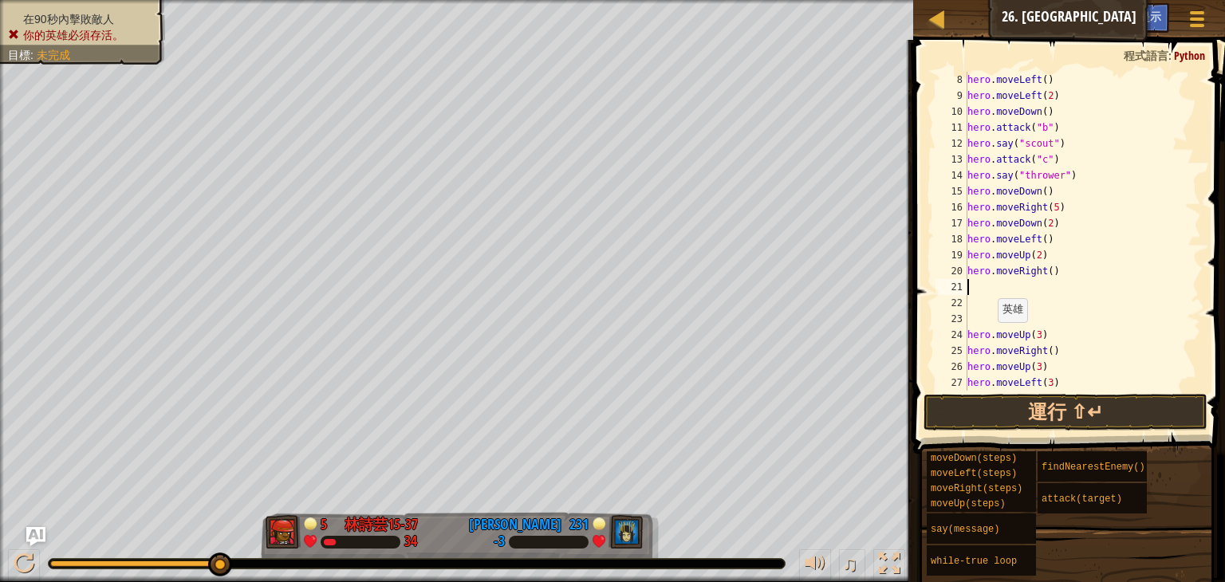
scroll to position [112, 0]
click at [977, 292] on div "hero . moveLeft ( ) hero . moveLeft ( 2 ) hero . moveDown ( ) hero . attack ( "…" at bounding box center [1075, 247] width 223 height 351
click at [1053, 274] on div "hero . moveLeft ( ) hero . moveLeft ( 2 ) hero . moveDown ( ) hero . attack ( "…" at bounding box center [1075, 247] width 223 height 351
type textarea "hero.movel"
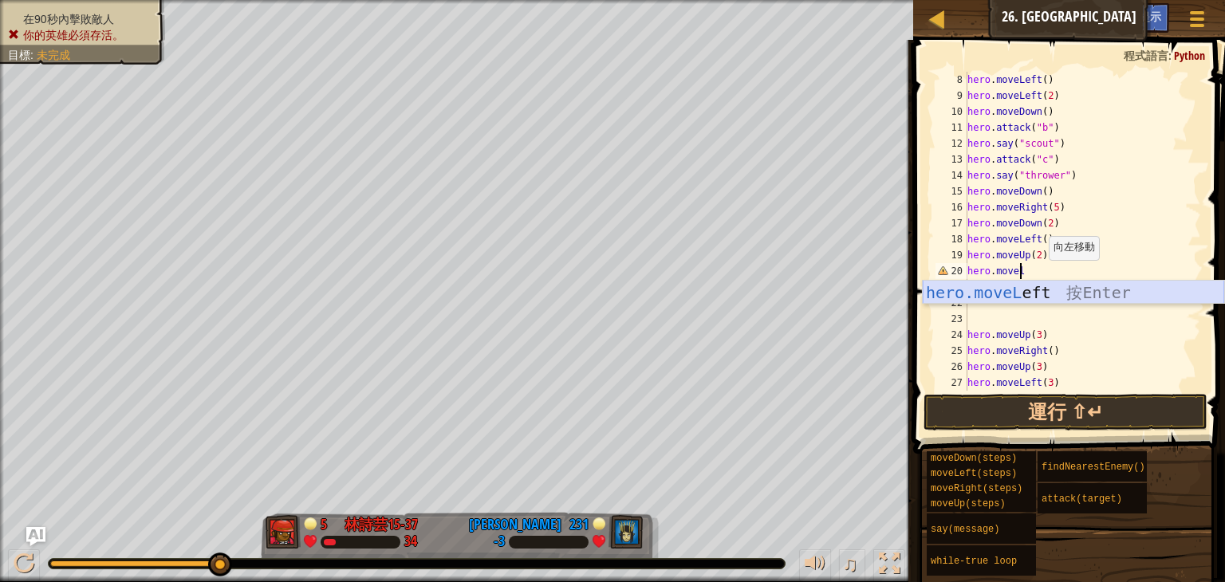
click at [1047, 283] on div "hero.moveL eft 按 Enter" at bounding box center [1074, 317] width 302 height 72
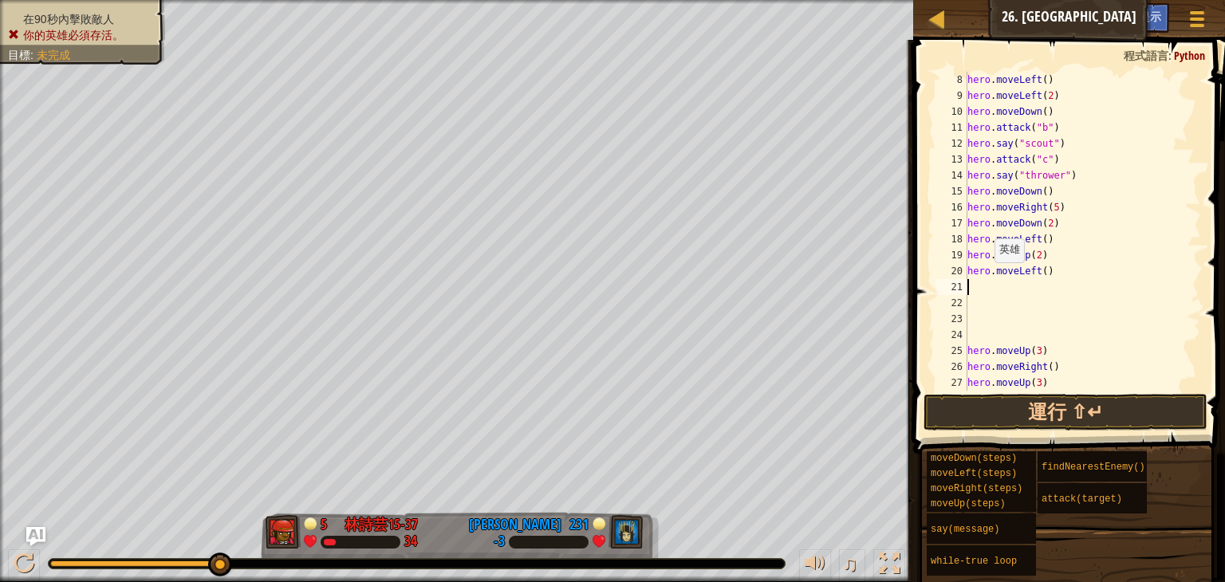
type textarea "h"
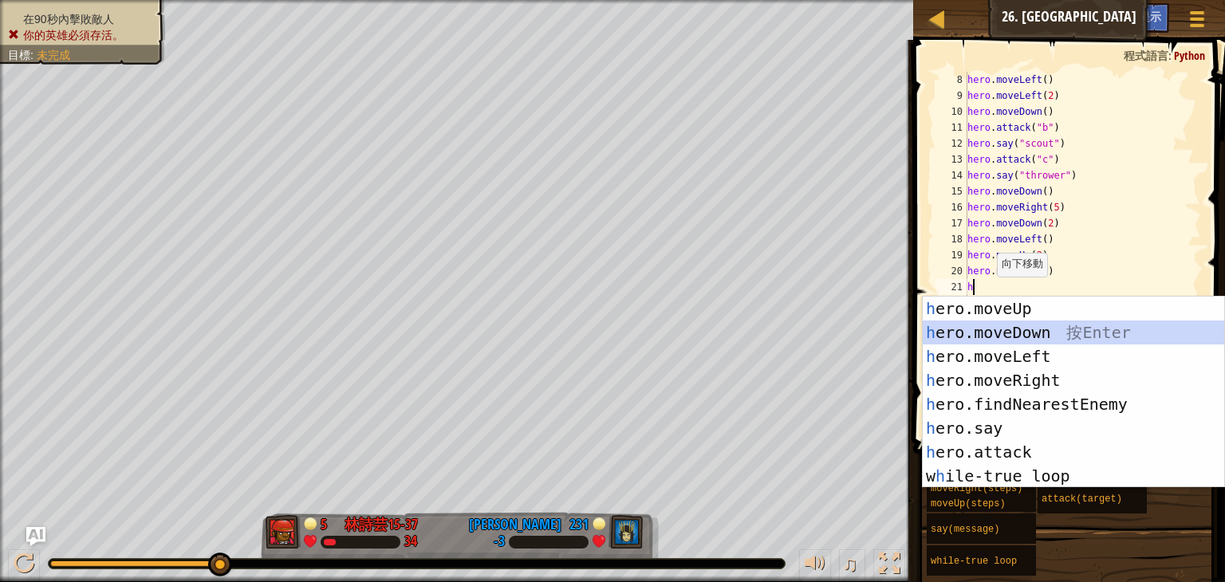
click at [995, 337] on div "h ero.moveUp 按 Enter h ero.moveDown 按 Enter h ero.moveLeft 按 Enter h ero.moveRi…" at bounding box center [1074, 416] width 302 height 239
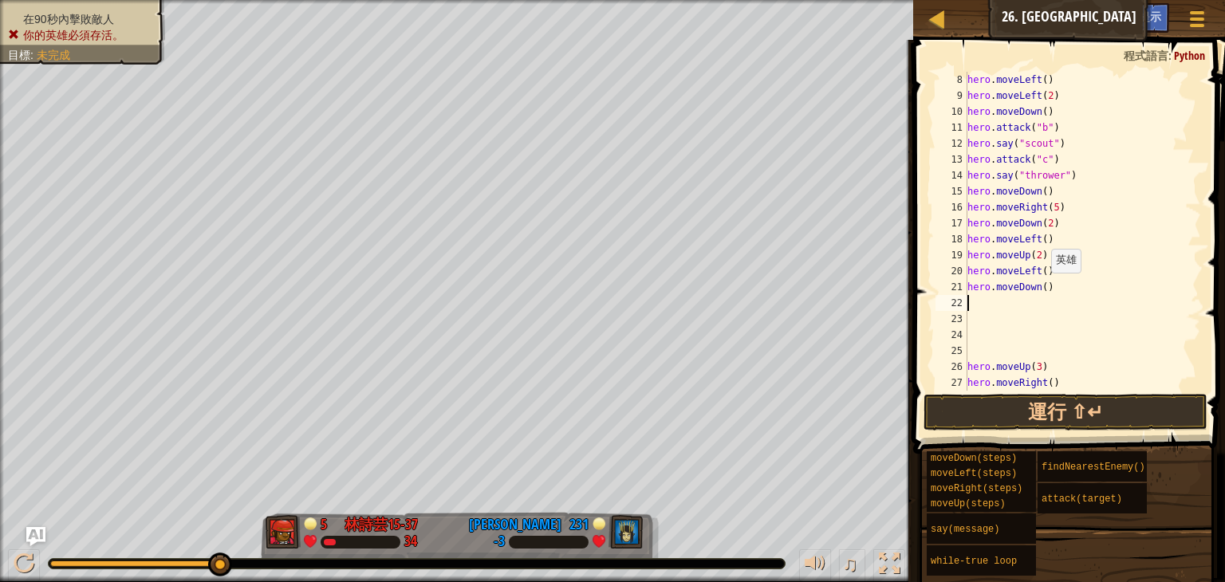
click at [1043, 288] on div "hero . moveLeft ( ) hero . moveLeft ( 2 ) hero . moveDown ( ) hero . attack ( "…" at bounding box center [1075, 247] width 223 height 351
click at [1037, 368] on div "hero . moveLeft ( ) hero . moveLeft ( 2 ) hero . moveDown ( ) hero . attack ( "…" at bounding box center [1075, 247] width 223 height 351
click at [1042, 409] on button "運行 ⇧↵" at bounding box center [1066, 412] width 284 height 37
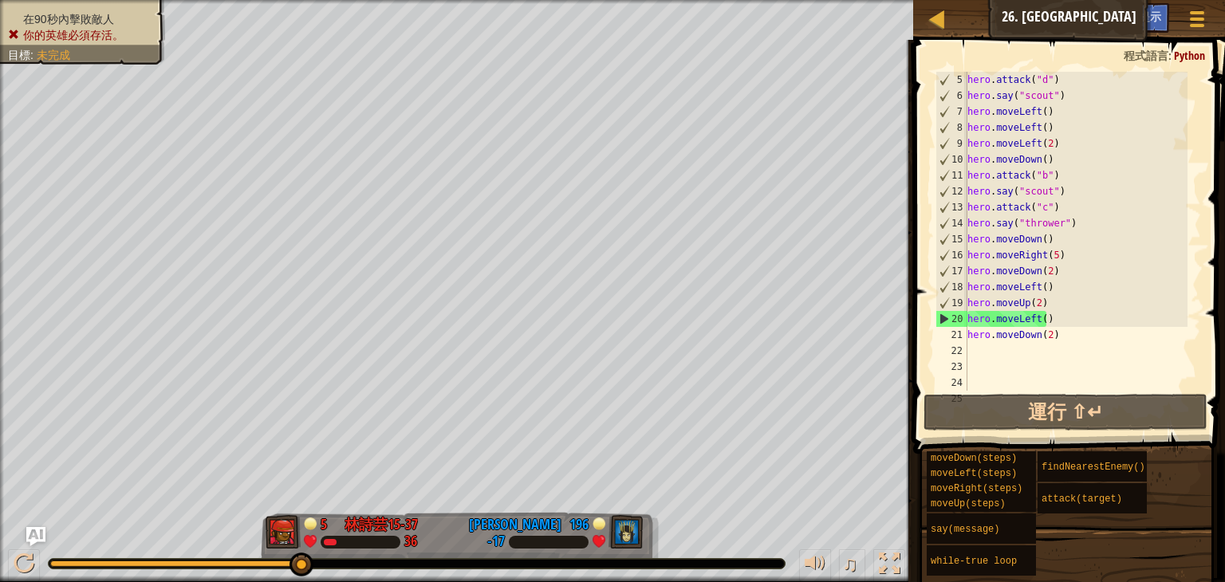
scroll to position [64, 0]
click at [1055, 241] on div "hero . attack ( "d" ) hero . say ( "scout" ) hero . moveLeft ( ) hero . moveLef…" at bounding box center [1075, 247] width 223 height 351
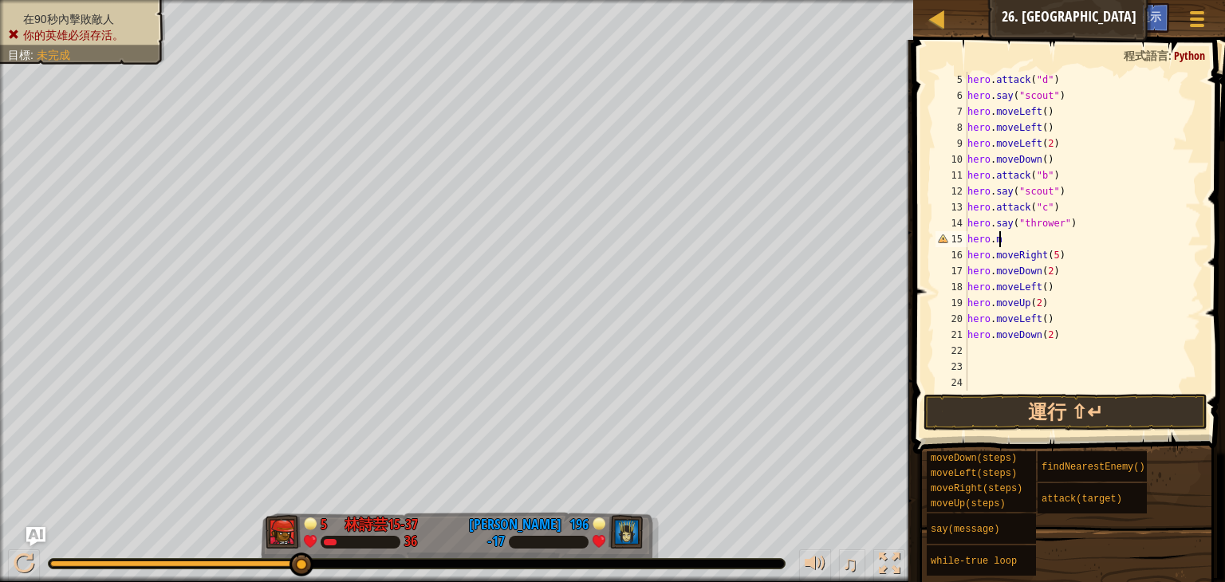
scroll to position [7, 0]
type textarea "h"
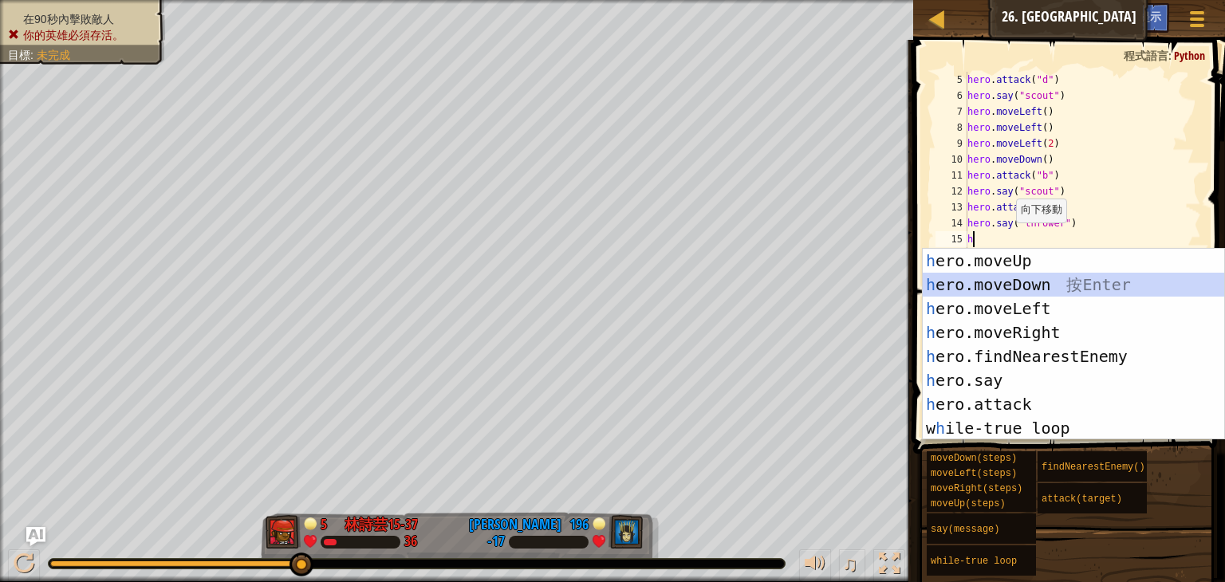
click at [1021, 285] on div "h ero.moveUp 按 Enter h ero.moveDown 按 Enter h ero.moveLeft 按 Enter h ero.moveRi…" at bounding box center [1074, 368] width 302 height 239
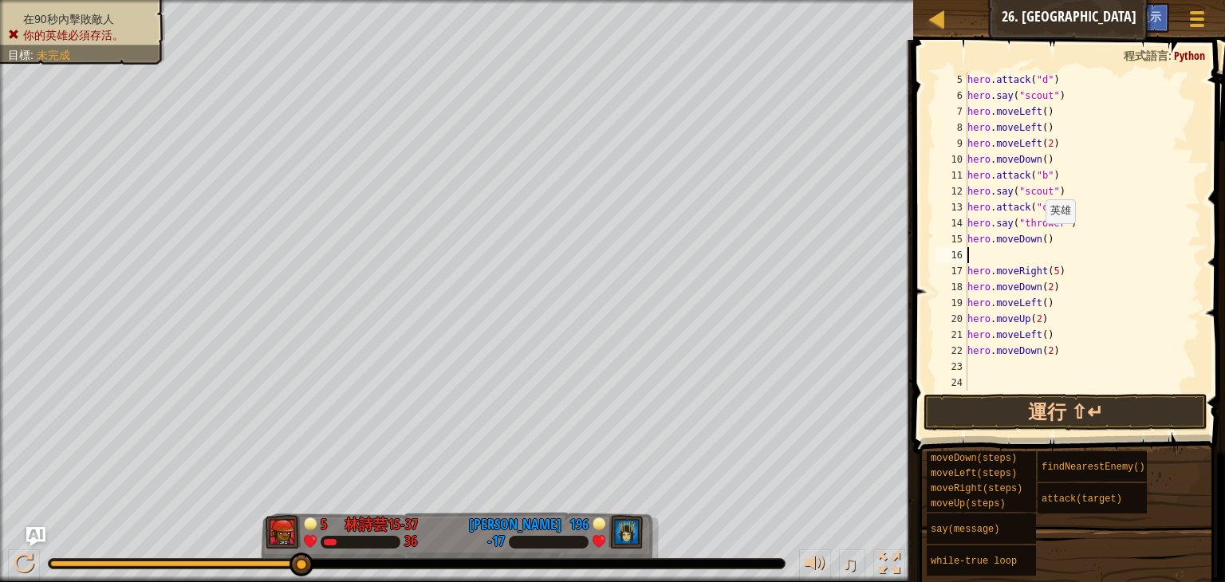
click at [1038, 239] on div "hero . attack ( "d" ) hero . say ( "scout" ) hero . moveLeft ( ) hero . moveLef…" at bounding box center [1075, 247] width 223 height 351
click at [1038, 240] on div "hero . attack ( "d" ) hero . say ( "scout" ) hero . moveLeft ( ) hero . moveLef…" at bounding box center [1075, 247] width 223 height 351
click at [1047, 240] on div "hero . attack ( "d" ) hero . say ( "scout" ) hero . moveLeft ( ) hero . moveLef…" at bounding box center [1075, 247] width 223 height 351
click at [1043, 243] on div "hero . attack ( "d" ) hero . say ( "scout" ) hero . moveLeft ( ) hero . moveLef…" at bounding box center [1075, 247] width 223 height 351
type textarea "hero.moveDown(3)"
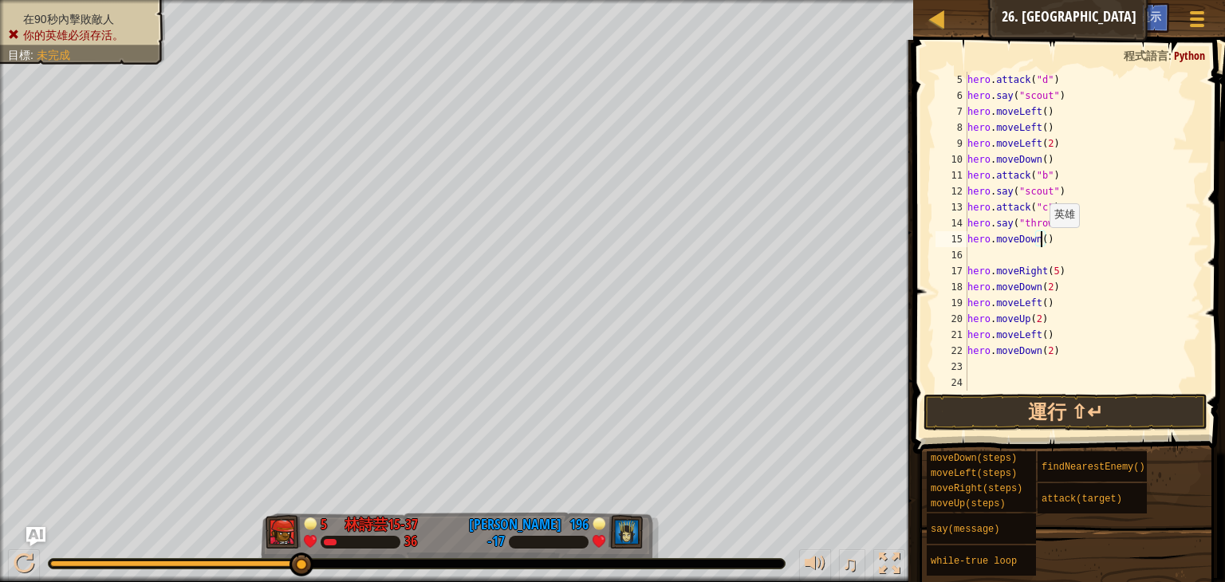
scroll to position [7, 6]
click at [1012, 250] on div "hero . attack ( "d" ) hero . say ( "scout" ) hero . moveLeft ( ) hero . moveLef…" at bounding box center [1075, 247] width 223 height 351
type textarea "h"
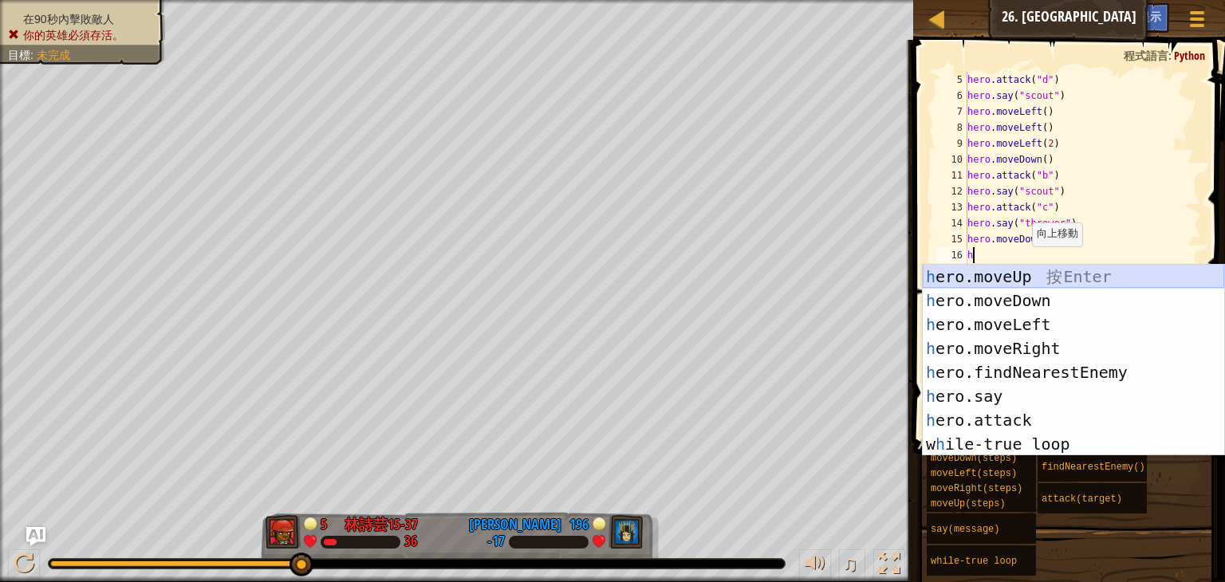
click at [1022, 278] on div "h ero.moveUp 按 Enter h ero.moveDown 按 Enter h ero.moveLeft 按 Enter h ero.moveRi…" at bounding box center [1074, 384] width 302 height 239
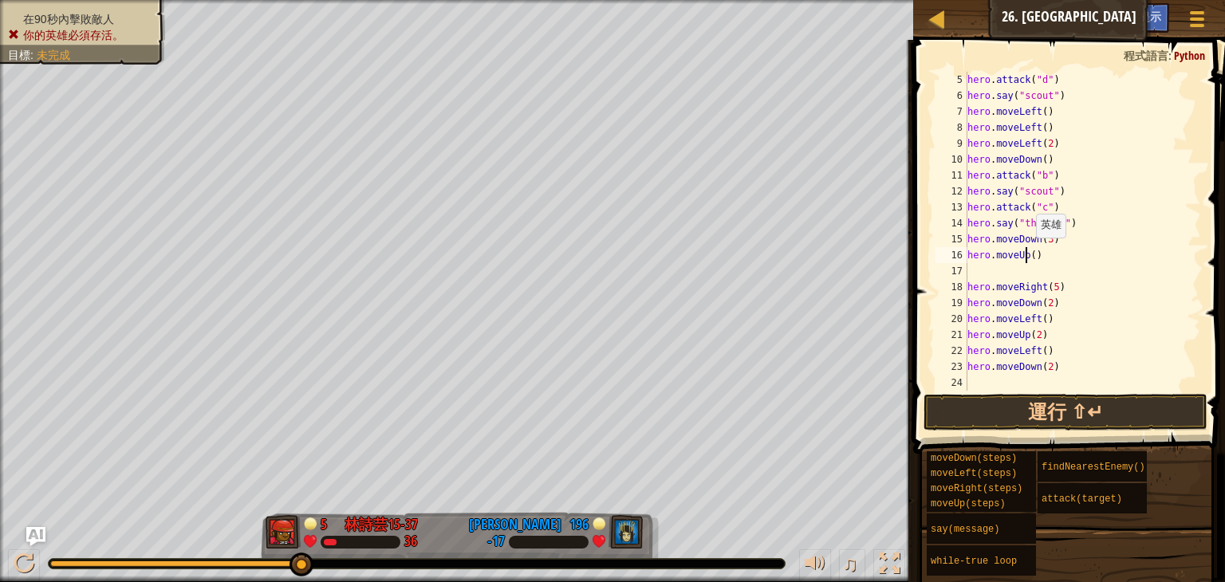
click at [1028, 253] on div "hero . attack ( "d" ) hero . say ( "scout" ) hero . moveLeft ( ) hero . moveLef…" at bounding box center [1075, 247] width 223 height 351
click at [1031, 259] on div "hero . attack ( "d" ) hero . say ( "scout" ) hero . moveLeft ( ) hero . moveLef…" at bounding box center [1075, 247] width 223 height 351
click at [1030, 404] on button "運行 ⇧↵" at bounding box center [1066, 412] width 284 height 37
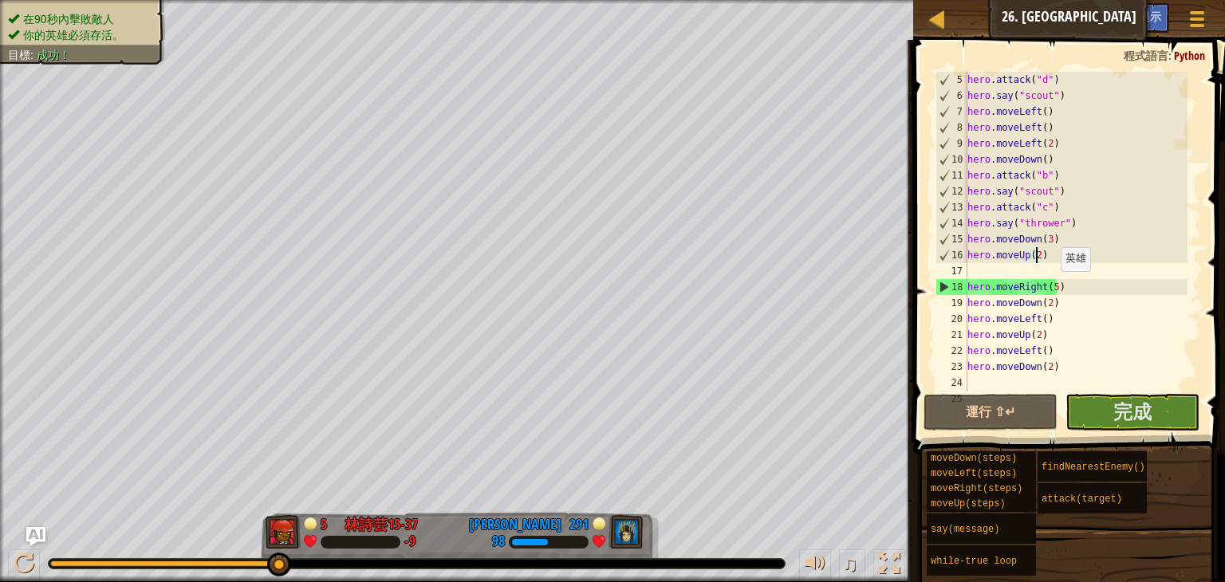
click at [1053, 287] on div "hero . attack ( "d" ) hero . say ( "scout" ) hero . moveLeft ( ) hero . moveLef…" at bounding box center [1075, 247] width 223 height 351
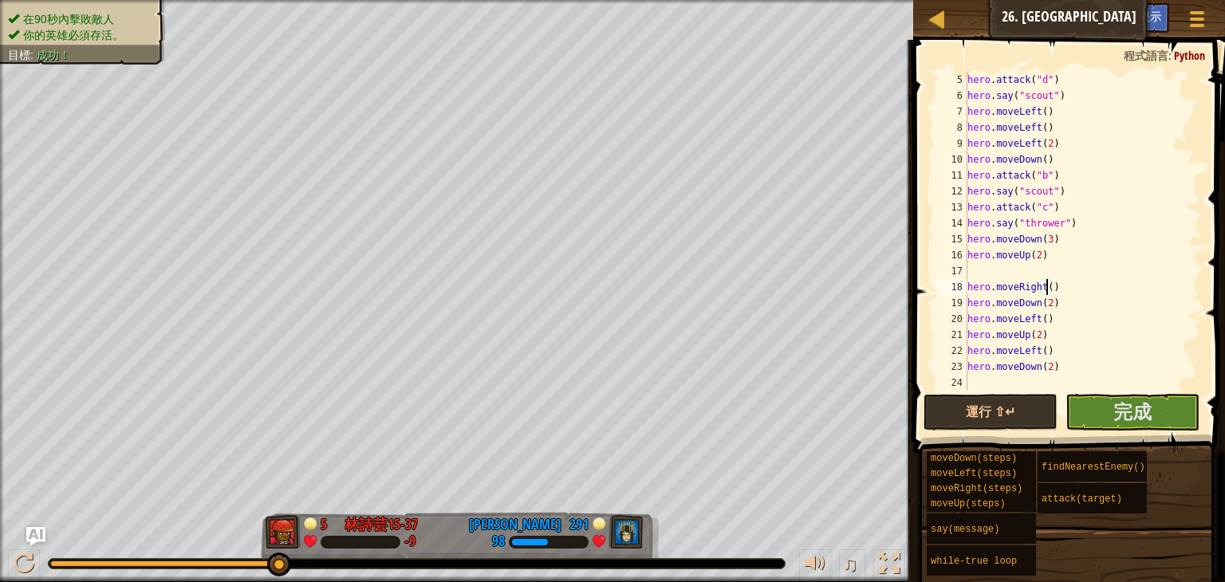
scroll to position [7, 6]
click at [1032, 319] on div "hero . attack ( "d" ) hero . say ( "scout" ) hero . moveLeft ( ) hero . moveLef…" at bounding box center [1075, 247] width 223 height 351
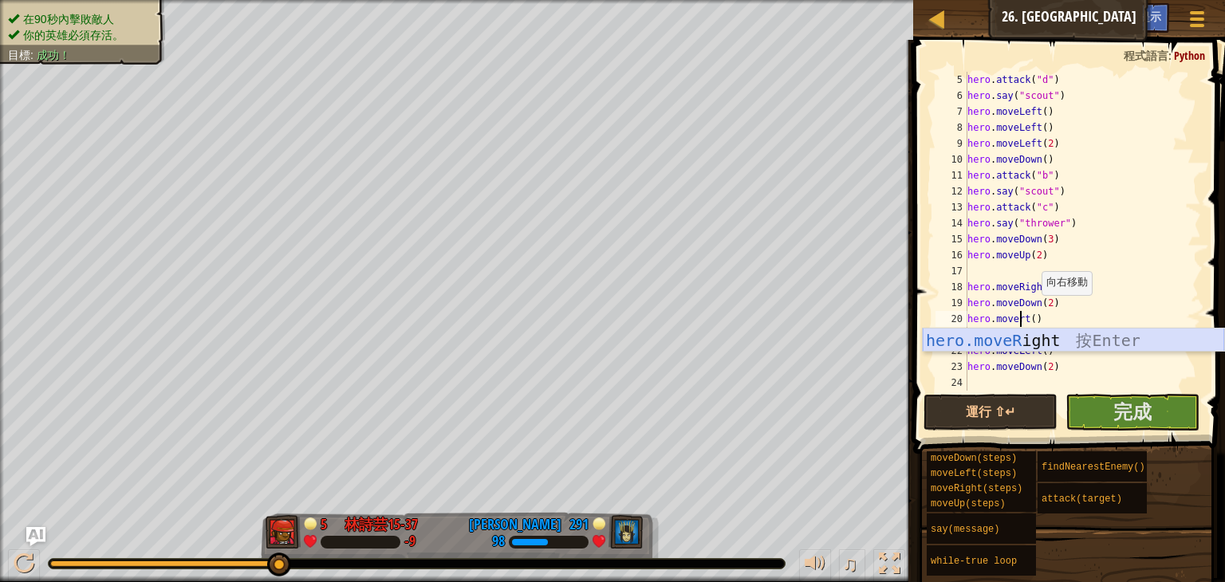
click at [1033, 339] on div "hero.moveR ight 按 Enter" at bounding box center [1074, 365] width 302 height 72
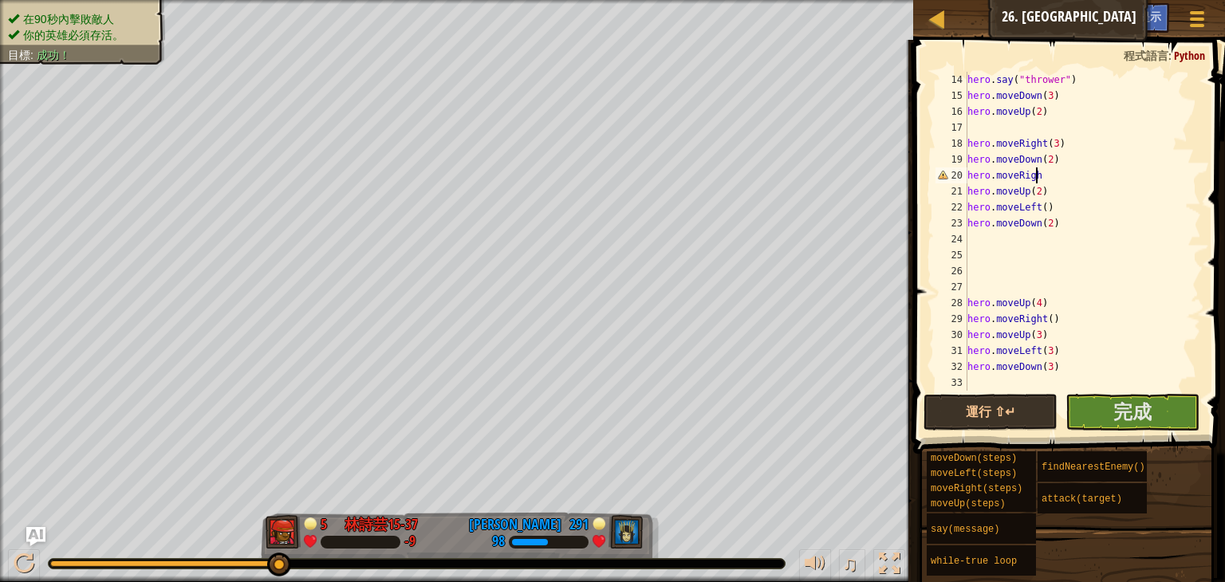
scroll to position [223, 0]
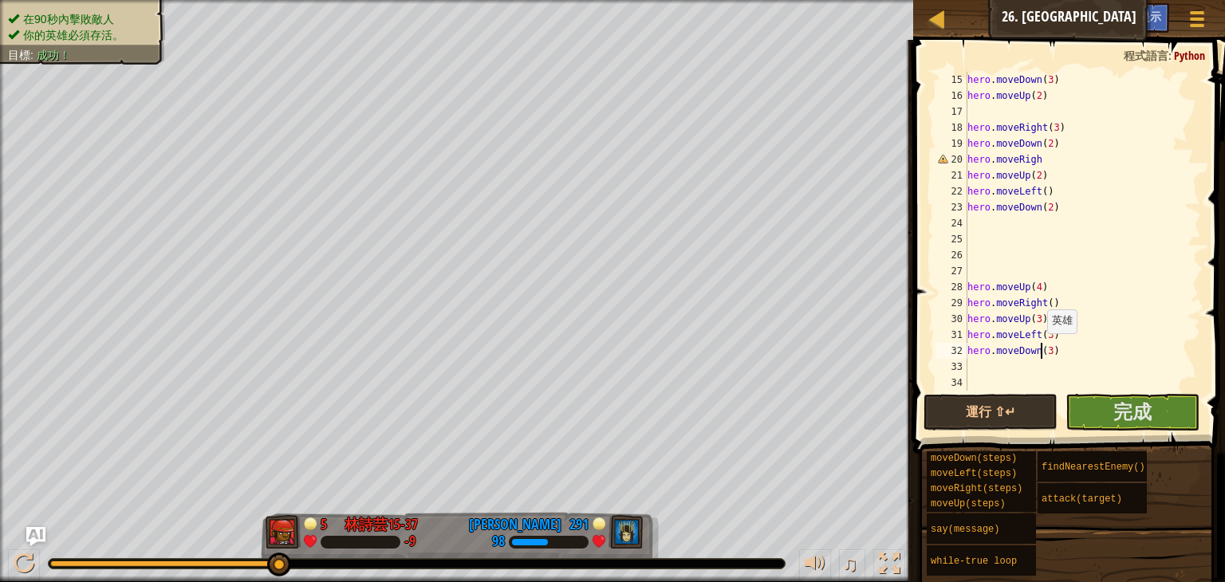
click at [1039, 349] on div "hero . moveDown ( 3 ) hero . moveUp ( 2 ) hero . moveRight ( 3 ) hero . moveDow…" at bounding box center [1075, 247] width 223 height 351
click at [1047, 349] on div "hero . moveDown ( 3 ) hero . moveUp ( 2 ) hero . moveRight ( 3 ) hero . moveDow…" at bounding box center [1075, 247] width 223 height 351
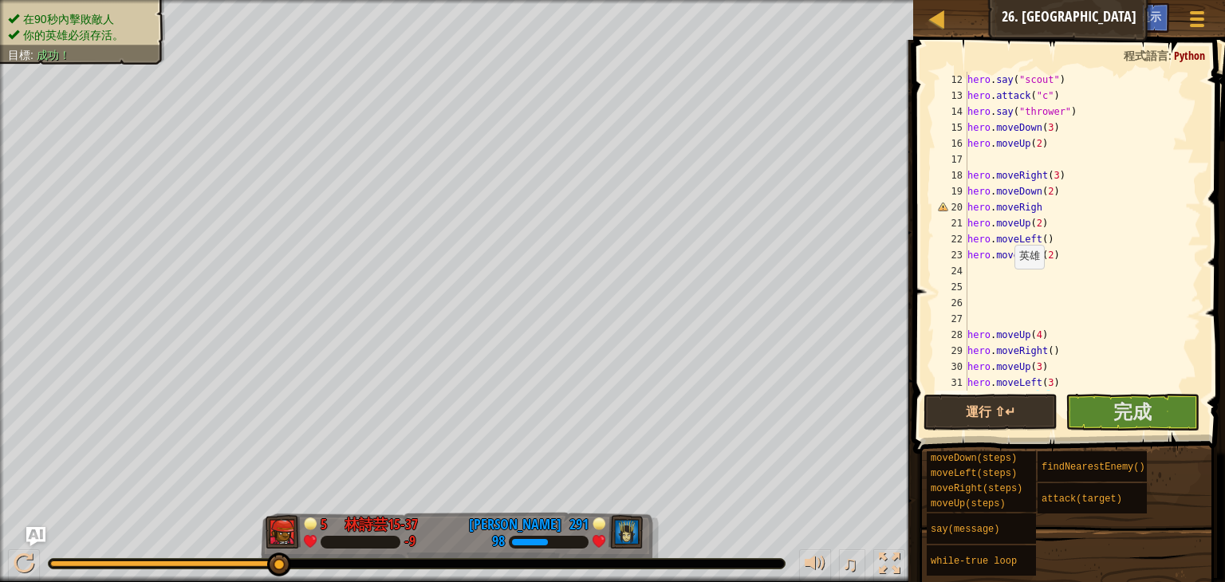
scroll to position [175, 0]
click at [1043, 211] on div "hero . say ( "scout" ) hero . attack ( "c" ) hero . say ( "thrower" ) hero . mo…" at bounding box center [1075, 247] width 223 height 351
click at [1043, 255] on div "hero . say ( "scout" ) hero . attack ( "c" ) hero . say ( "thrower" ) hero . mo…" at bounding box center [1075, 247] width 223 height 351
click at [1043, 256] on div "hero . say ( "scout" ) hero . attack ( "c" ) hero . say ( "thrower" ) hero . mo…" at bounding box center [1075, 247] width 223 height 351
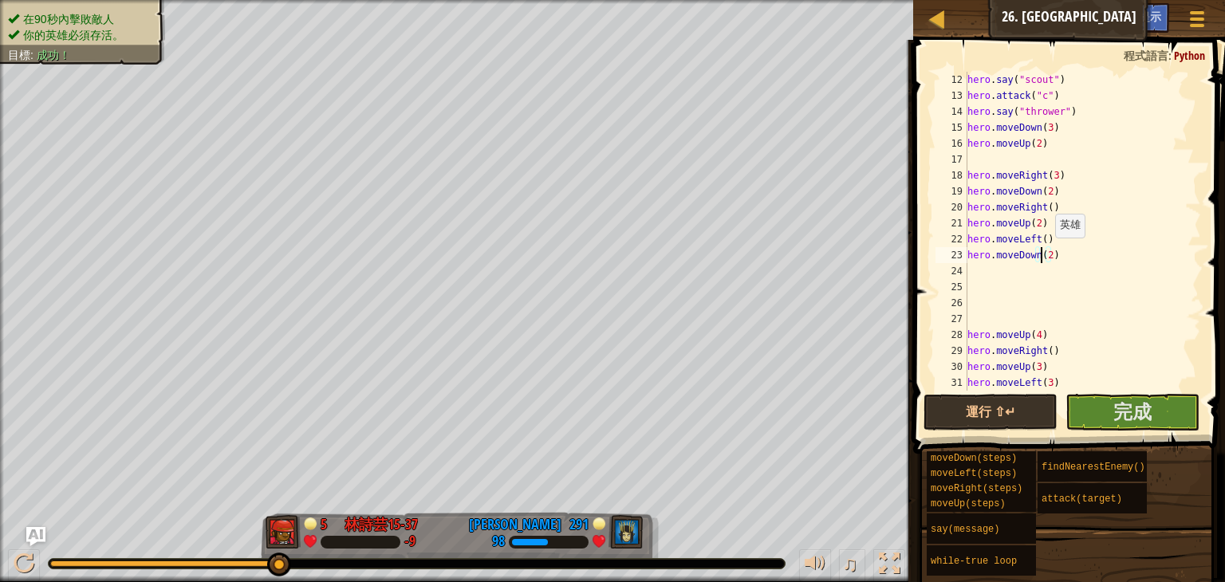
click at [1047, 254] on div "hero . say ( "scout" ) hero . attack ( "c" ) hero . say ( "thrower" ) hero . mo…" at bounding box center [1075, 247] width 223 height 351
type textarea "hero.moveDown()"
click at [976, 274] on div "hero . say ( "scout" ) hero . attack ( "c" ) hero . say ( "thrower" ) hero . mo…" at bounding box center [1075, 247] width 223 height 351
type textarea "h"
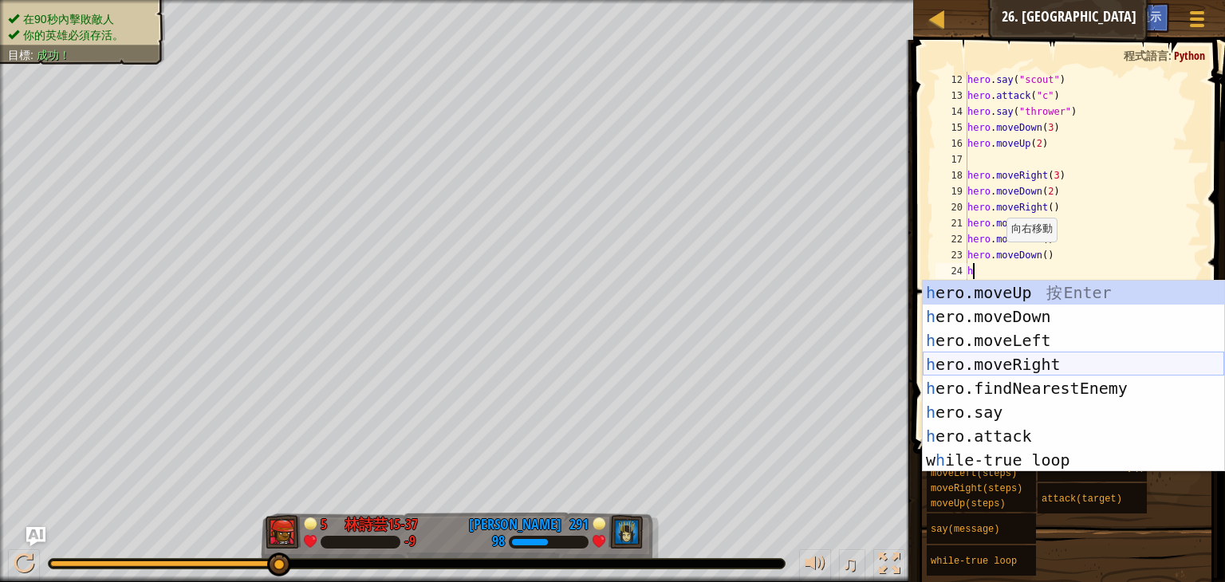
click at [1009, 356] on div "h ero.moveUp 按 Enter h ero.moveDown 按 Enter h ero.moveLeft 按 Enter h ero.moveRi…" at bounding box center [1074, 400] width 302 height 239
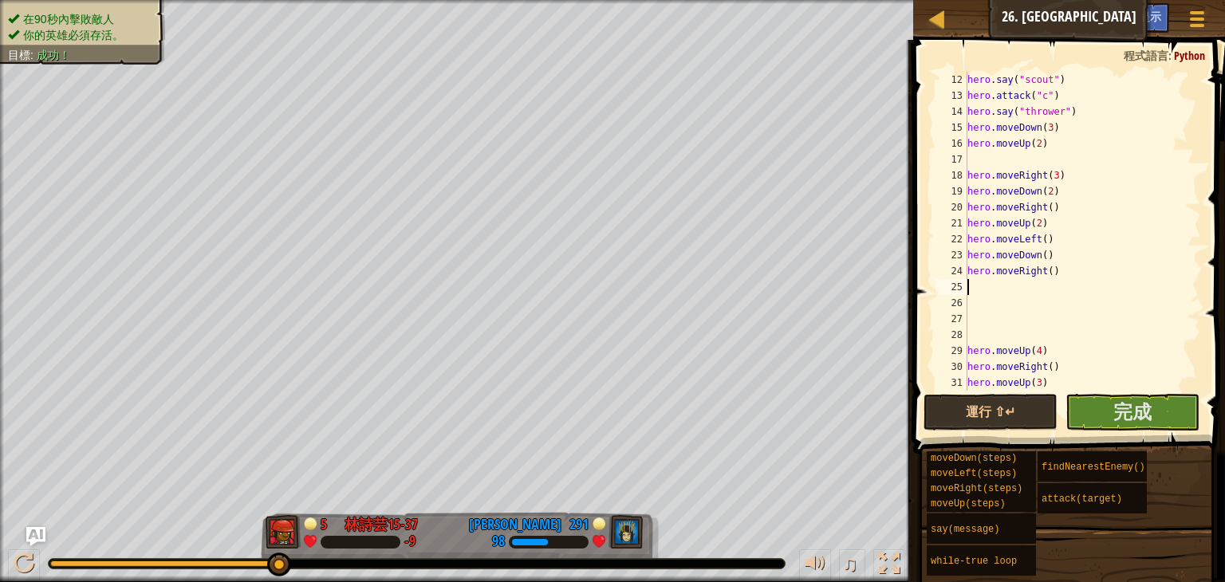
click at [1050, 272] on div "hero . say ( "scout" ) hero . attack ( "c" ) hero . say ( "thrower" ) hero . mo…" at bounding box center [1075, 247] width 223 height 351
click at [1043, 274] on div "hero . say ( "scout" ) hero . attack ( "c" ) hero . say ( "thrower" ) hero . mo…" at bounding box center [1075, 247] width 223 height 351
click at [1047, 278] on div "hero . say ( "scout" ) hero . attack ( "c" ) hero . say ( "thrower" ) hero . mo…" at bounding box center [1075, 247] width 223 height 351
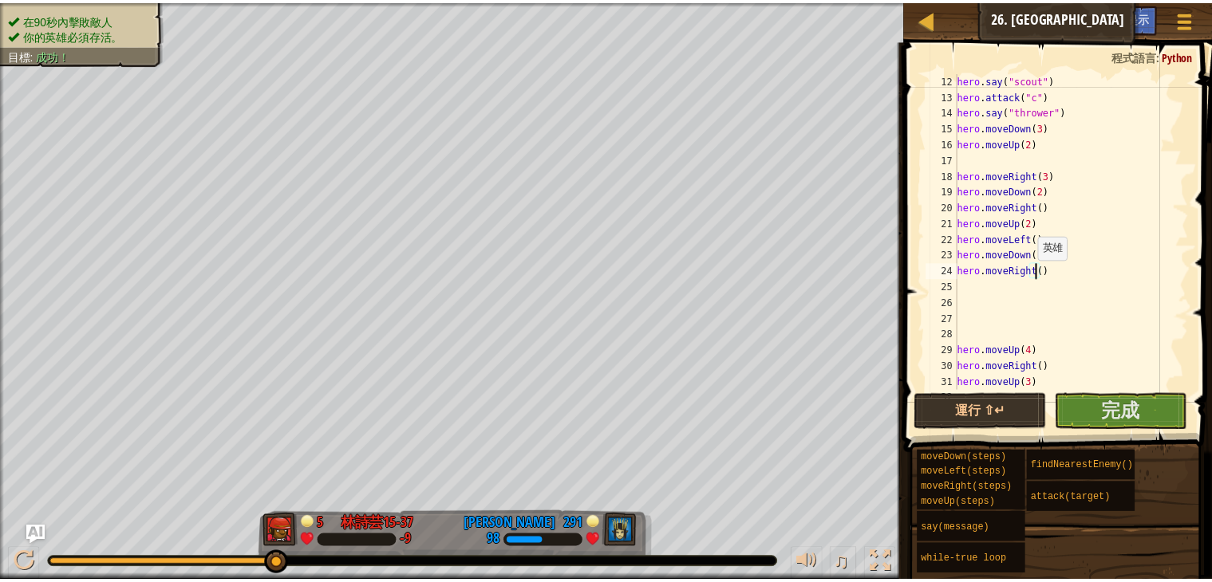
scroll to position [7, 6]
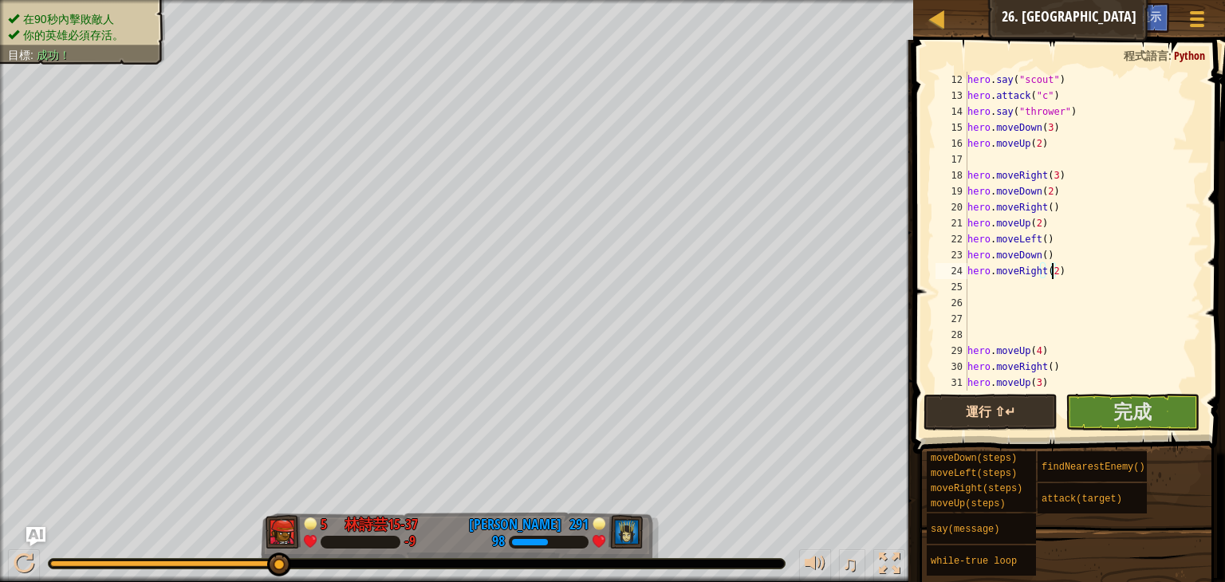
type textarea "hero.moveRight(2)"
click at [1021, 419] on button "運行 ⇧↵" at bounding box center [991, 412] width 134 height 37
click at [1153, 416] on button "完成" at bounding box center [1133, 412] width 134 height 37
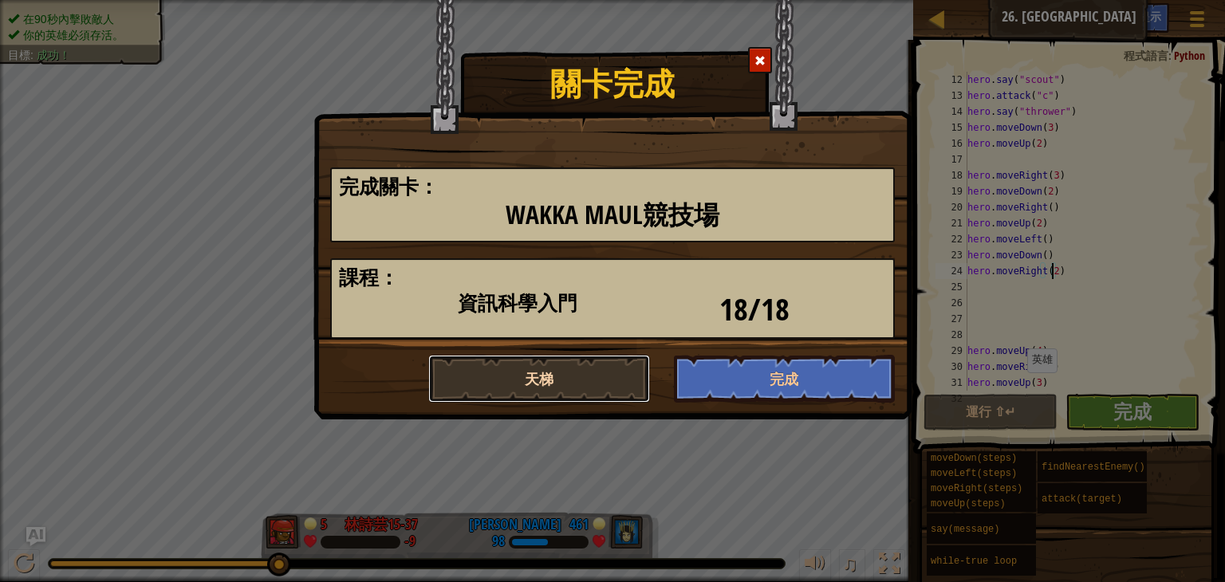
click at [616, 386] on button "天梯" at bounding box center [539, 379] width 222 height 48
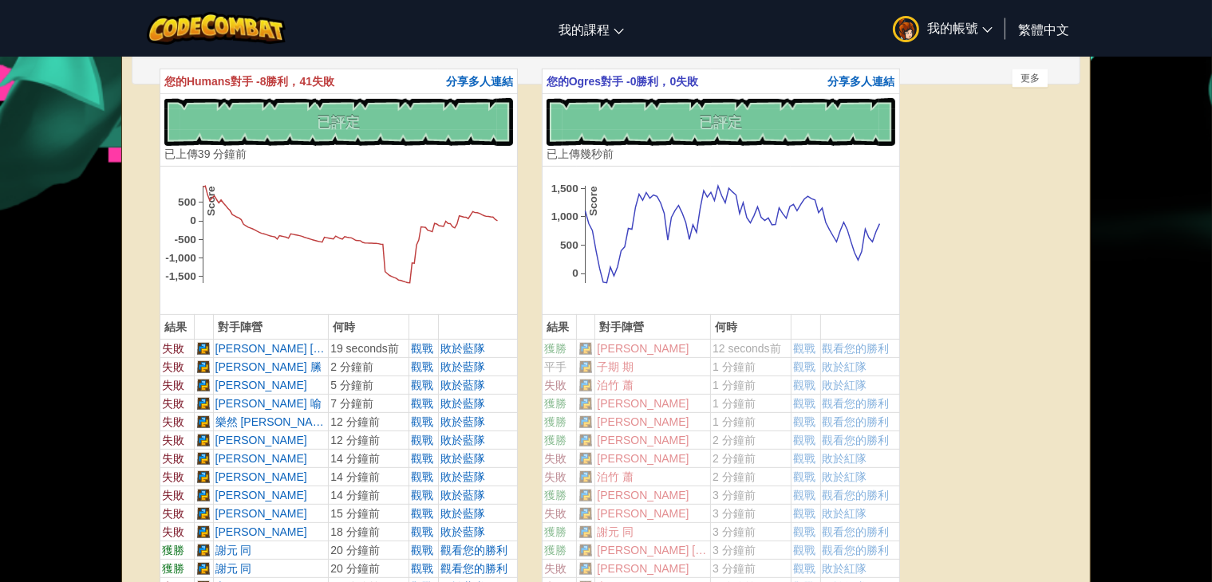
scroll to position [319, 0]
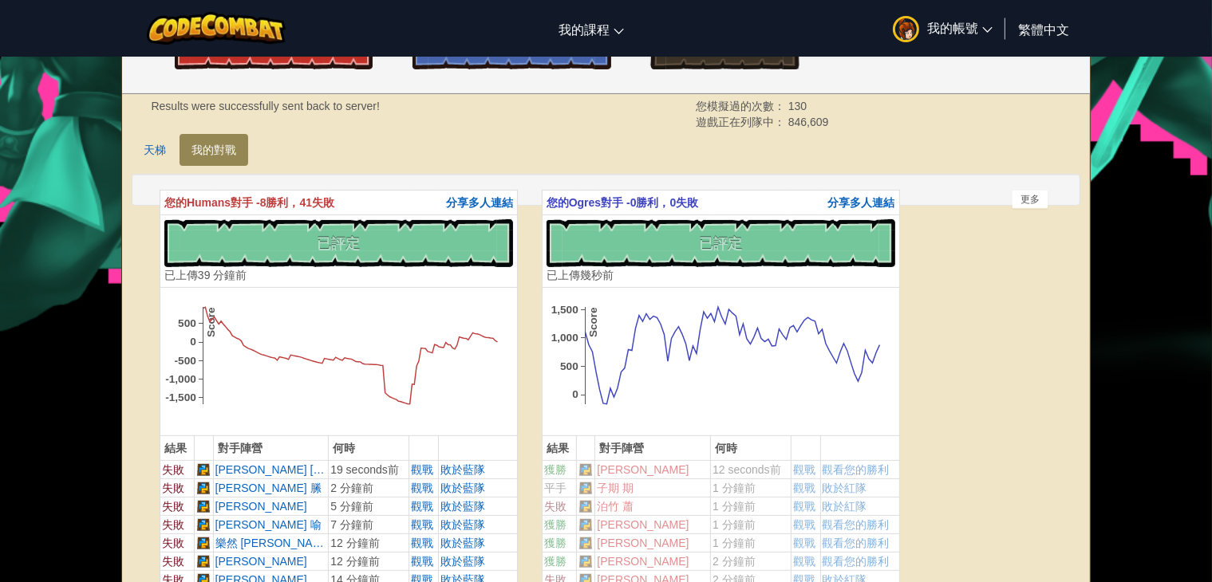
click at [727, 240] on div "沒有新程式碼可評定排名 對我的遊戲評定排名！ 上傳中… 已上傳以求評定排名 評定失敗 已評定 已上傳 幾秒前" at bounding box center [720, 251] width 349 height 64
click at [378, 246] on div "沒有新程式碼可評定排名 對我的遊戲評定排名！ 上傳中… 已上傳以求評定排名 評定失敗 已評定 已上傳 39 分鐘前" at bounding box center [338, 251] width 349 height 64
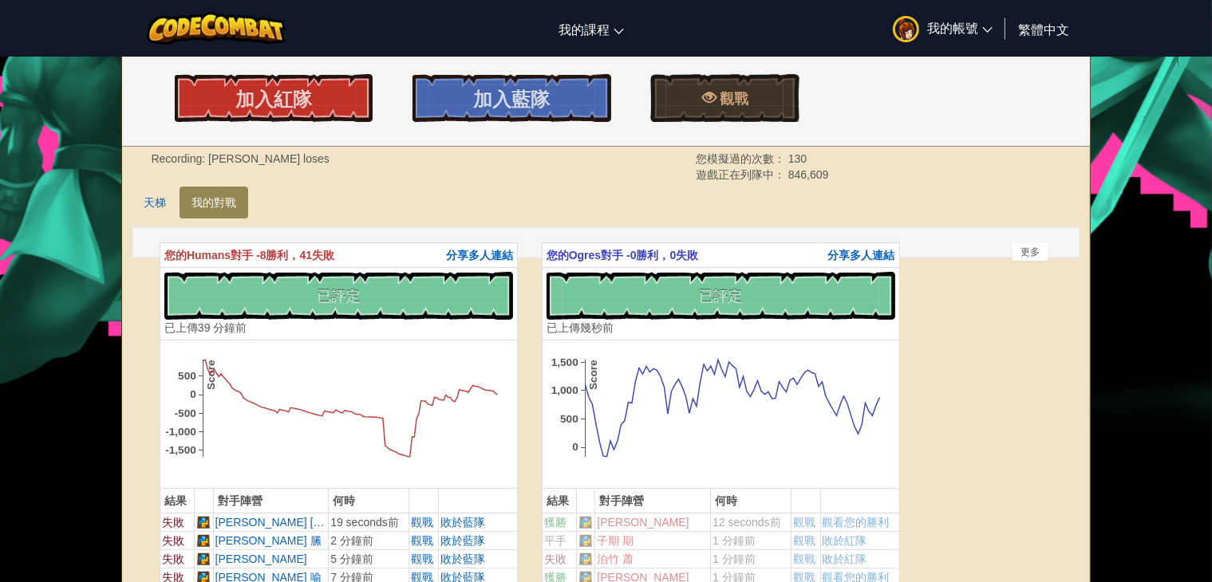
scroll to position [239, 0]
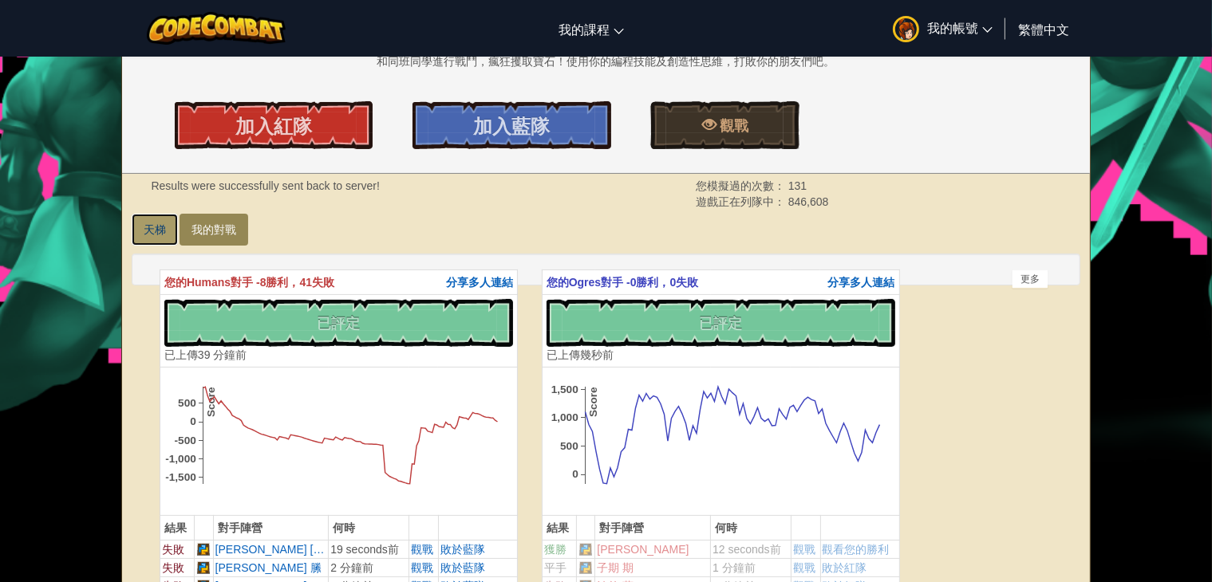
click at [149, 229] on link "天梯" at bounding box center [155, 230] width 46 height 32
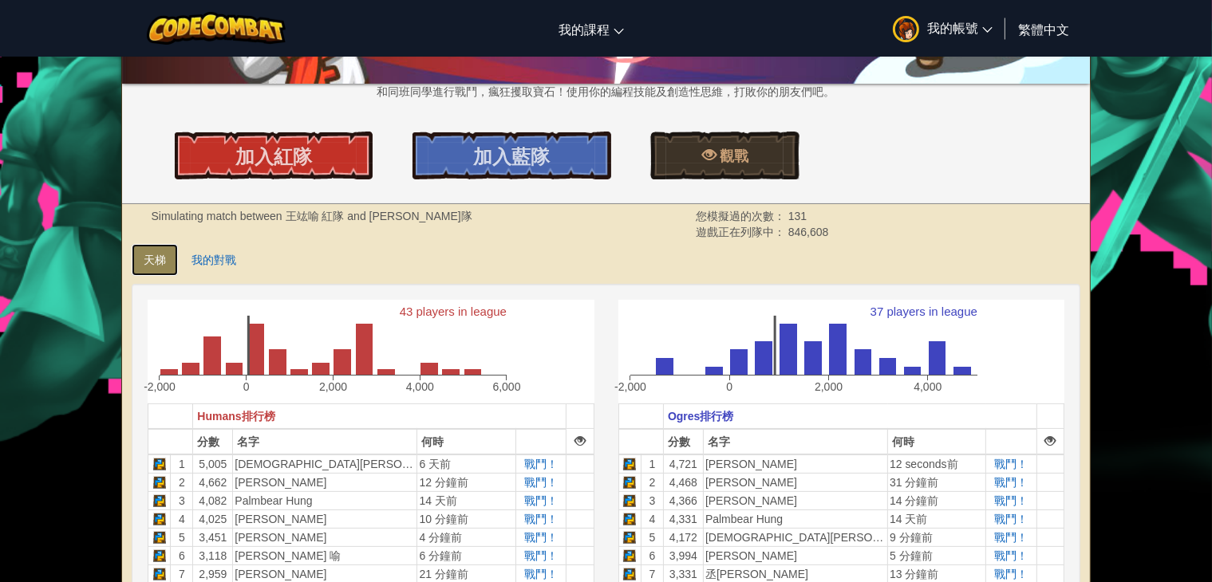
scroll to position [80, 0]
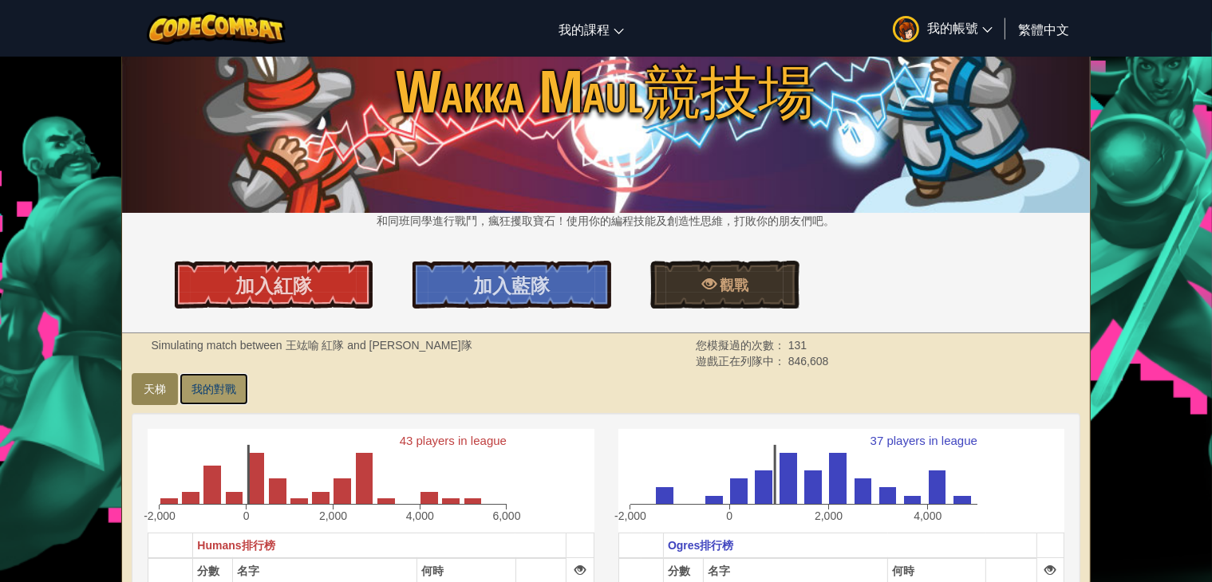
click at [231, 377] on link "我的對戰" at bounding box center [213, 389] width 69 height 32
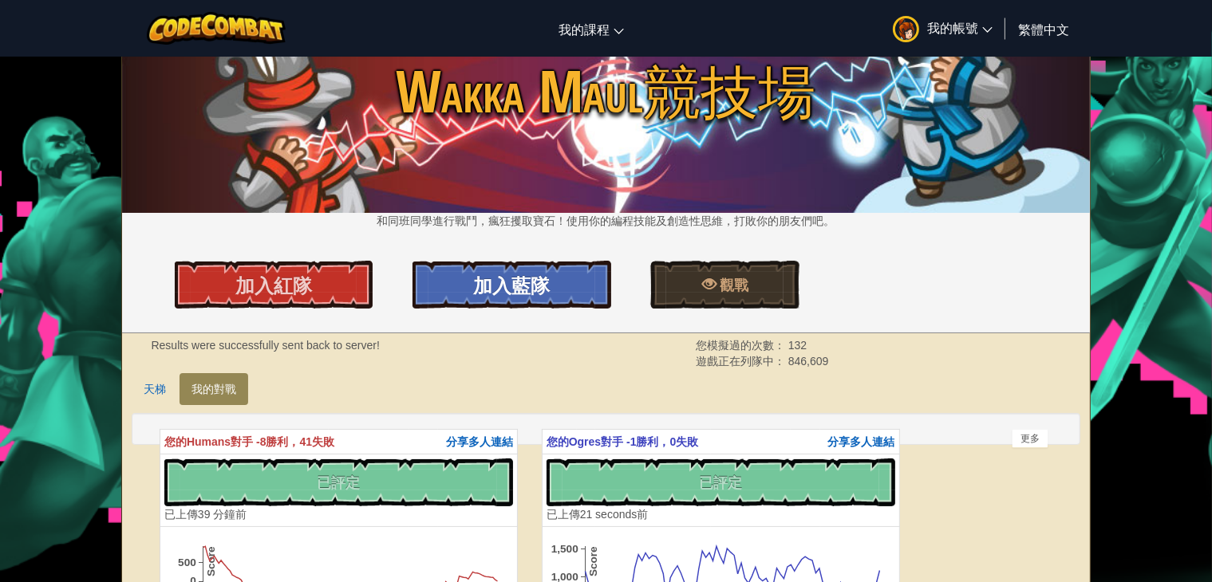
click at [478, 285] on span "加入藍隊" at bounding box center [511, 286] width 77 height 26
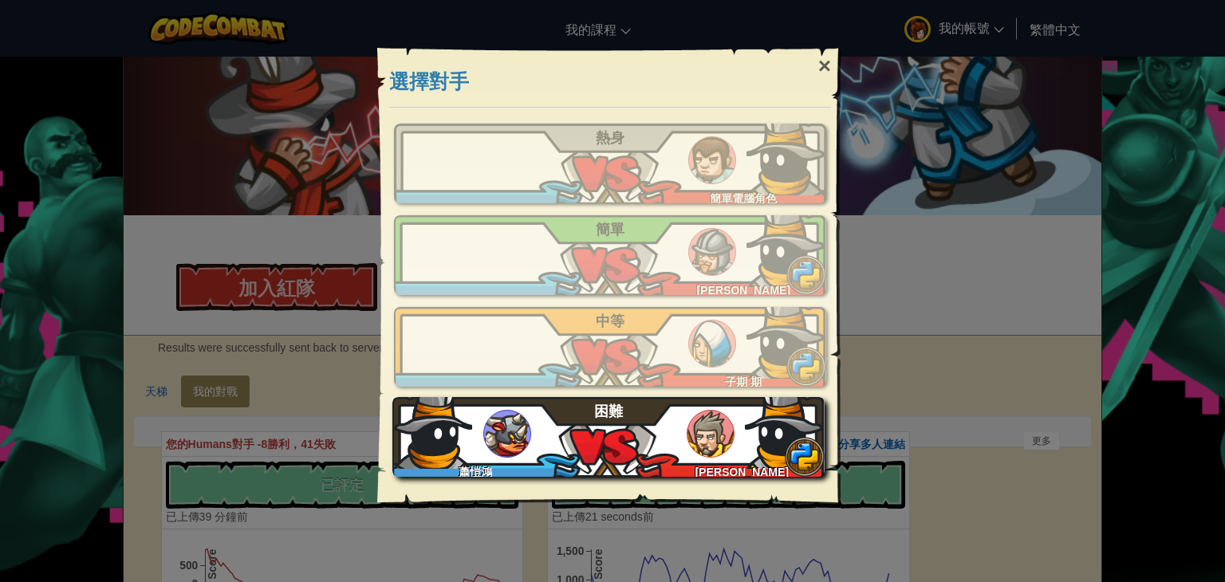
click at [535, 420] on div "[PERSON_NAME] 困難" at bounding box center [608, 437] width 432 height 80
